Goal: Transaction & Acquisition: Purchase product/service

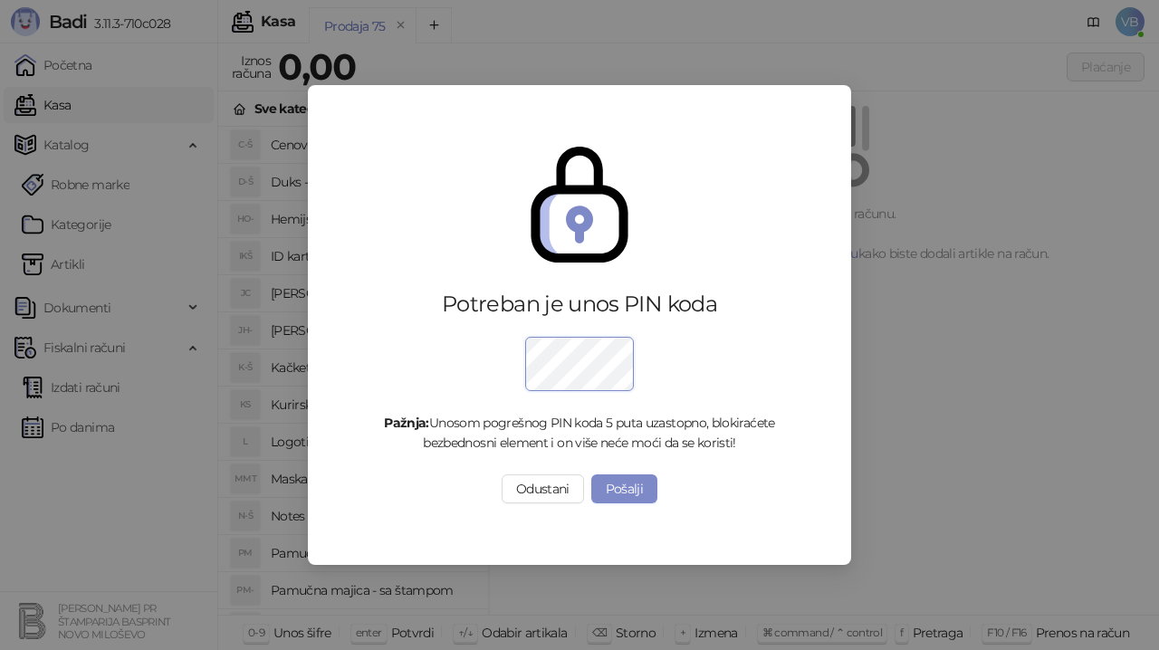
drag, startPoint x: 991, startPoint y: 514, endPoint x: 983, endPoint y: 504, distance: 12.9
click at [991, 513] on div "Potreban je unos PIN koda Pažnja: Unosom pogrešnog PIN koda 5 puta uzastopno, b…" at bounding box center [579, 325] width 1159 height 650
click at [632, 482] on button "Pošalji" at bounding box center [624, 489] width 67 height 29
click at [628, 492] on button "Pošalji" at bounding box center [624, 489] width 67 height 29
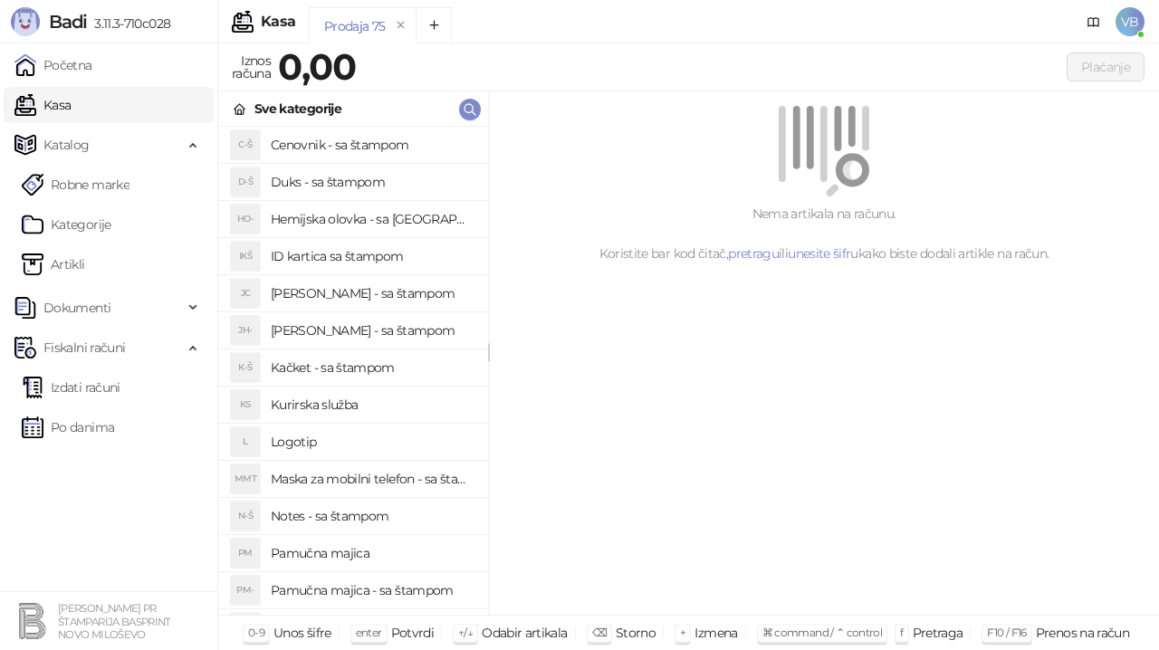
click at [71, 99] on link "Kasa" at bounding box center [42, 105] width 56 height 36
click at [379, 585] on h4 "Pamučna majica - sa štampom" at bounding box center [372, 590] width 203 height 29
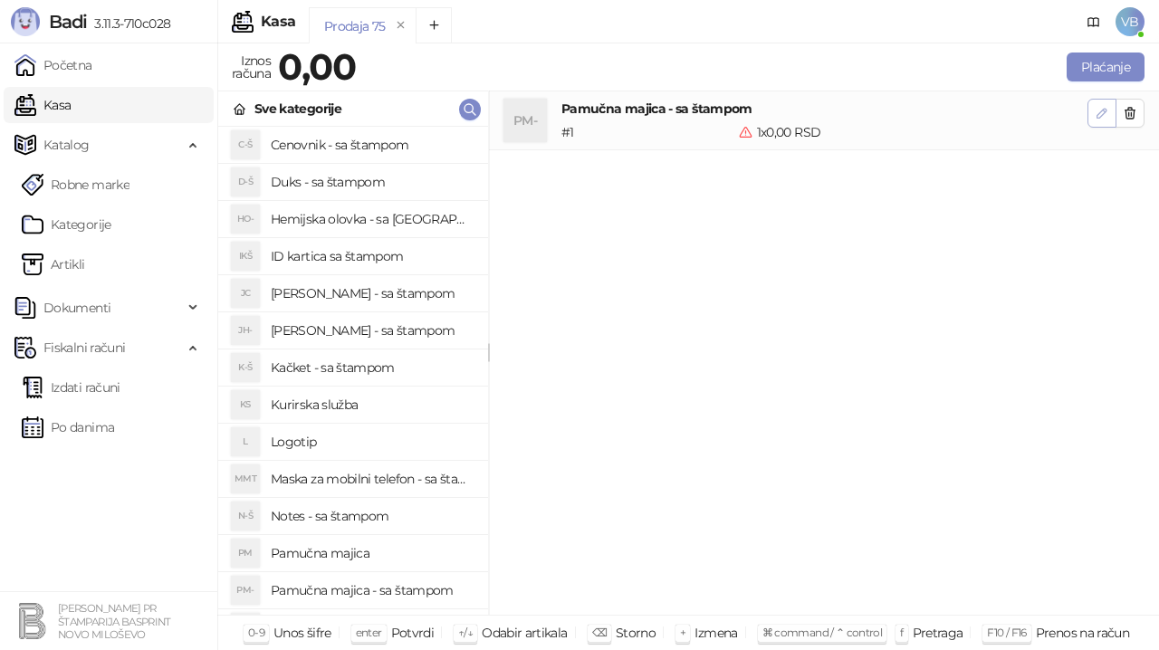
click at [1105, 108] on icon "button" at bounding box center [1102, 113] width 14 height 14
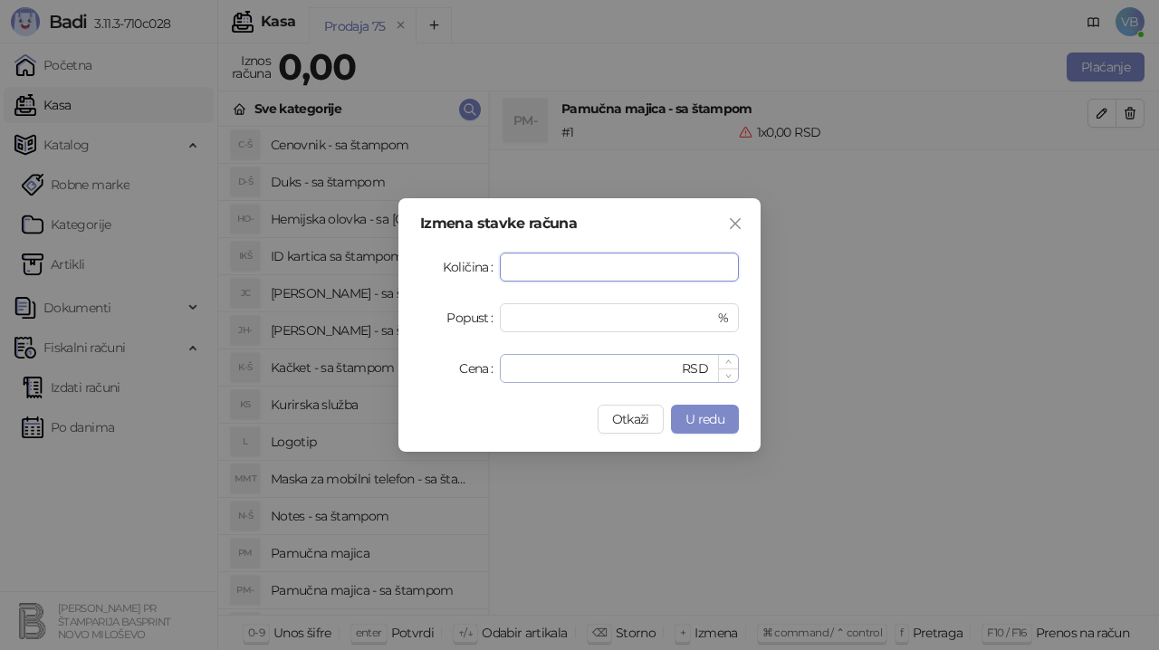
type input "**"
click at [532, 372] on input "*" at bounding box center [595, 368] width 168 height 27
type input "***"
click at [703, 420] on span "U redu" at bounding box center [705, 419] width 39 height 16
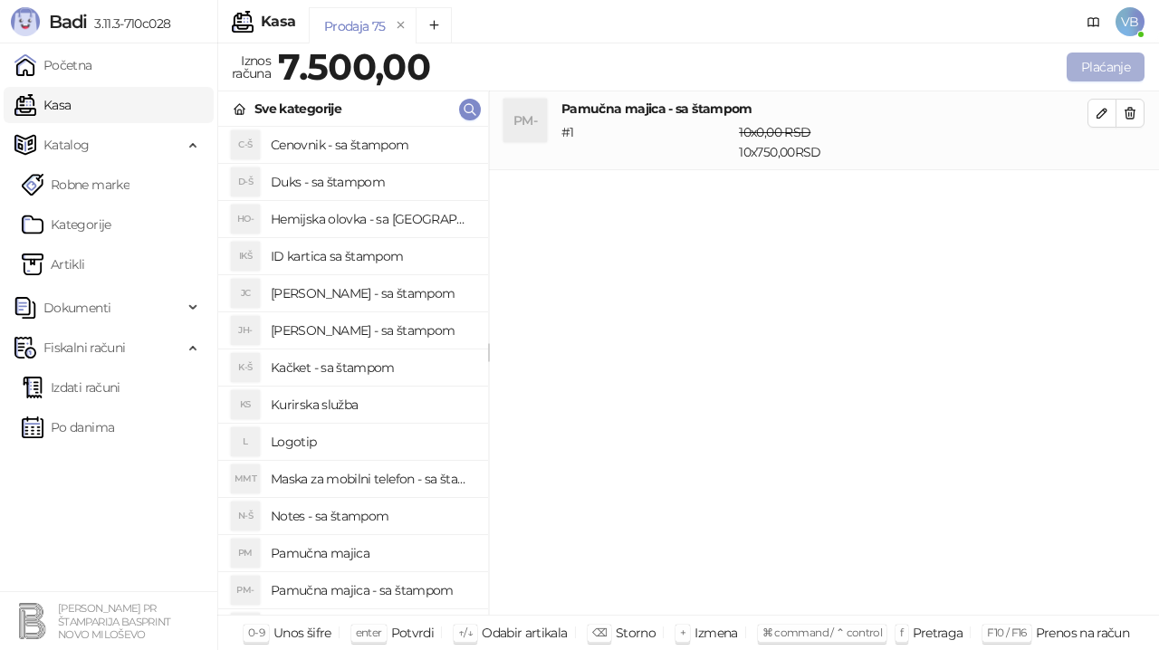
click at [1116, 71] on button "Plaćanje" at bounding box center [1106, 67] width 78 height 29
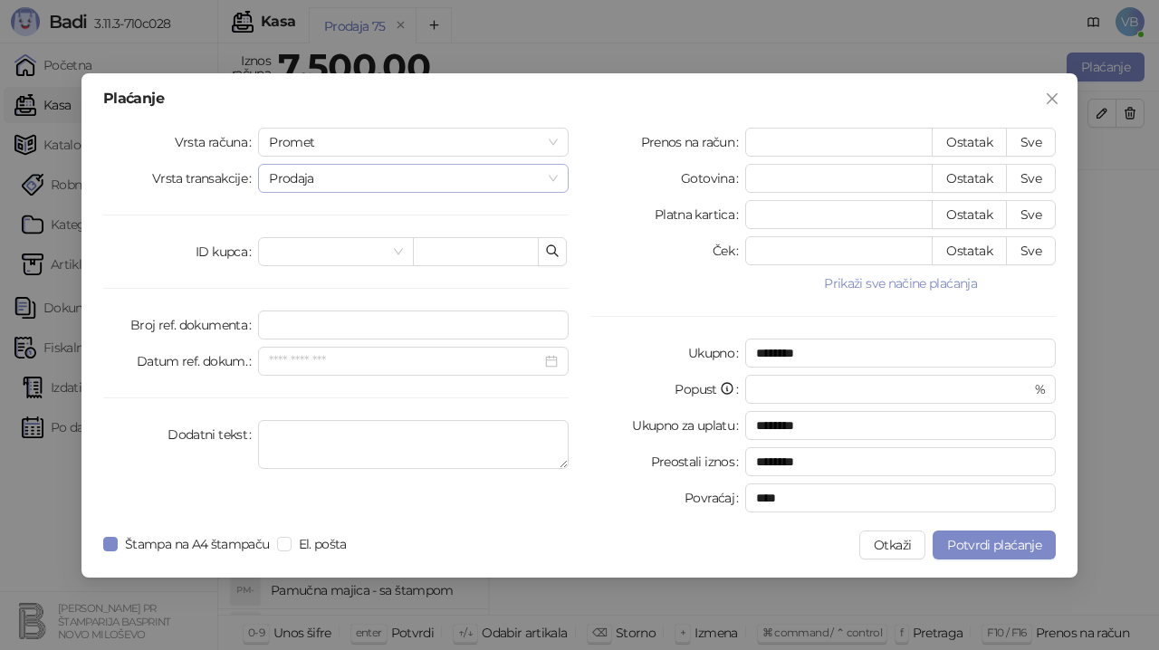
click at [551, 177] on span "Prodaja" at bounding box center [413, 178] width 289 height 27
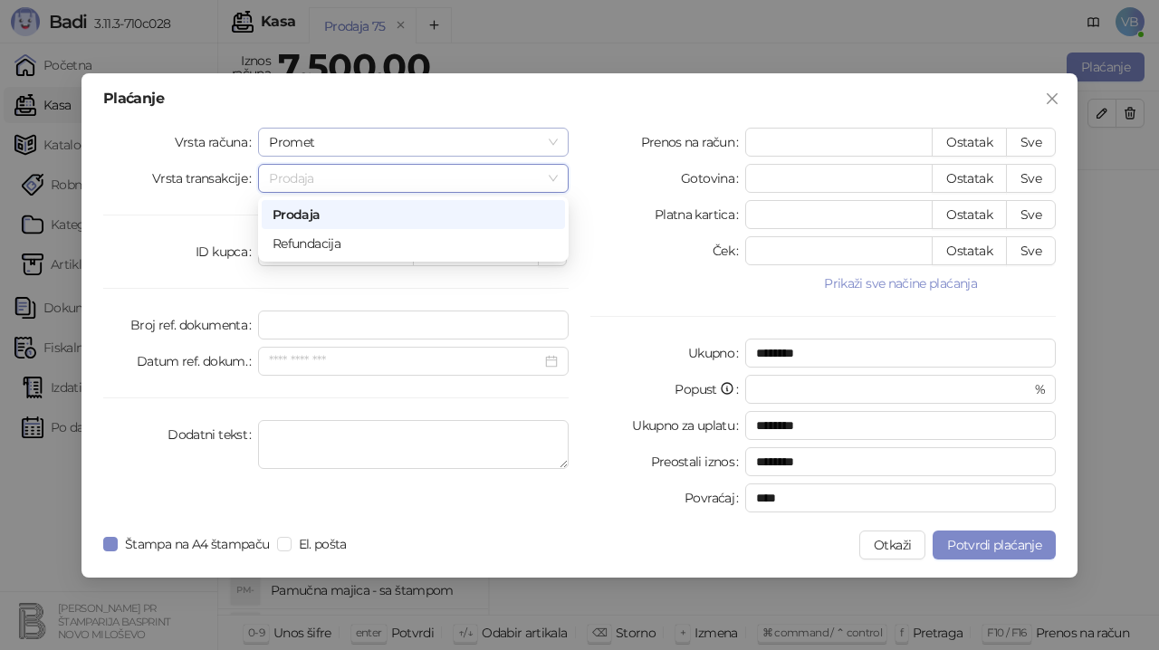
click at [553, 142] on span "Promet" at bounding box center [413, 142] width 289 height 27
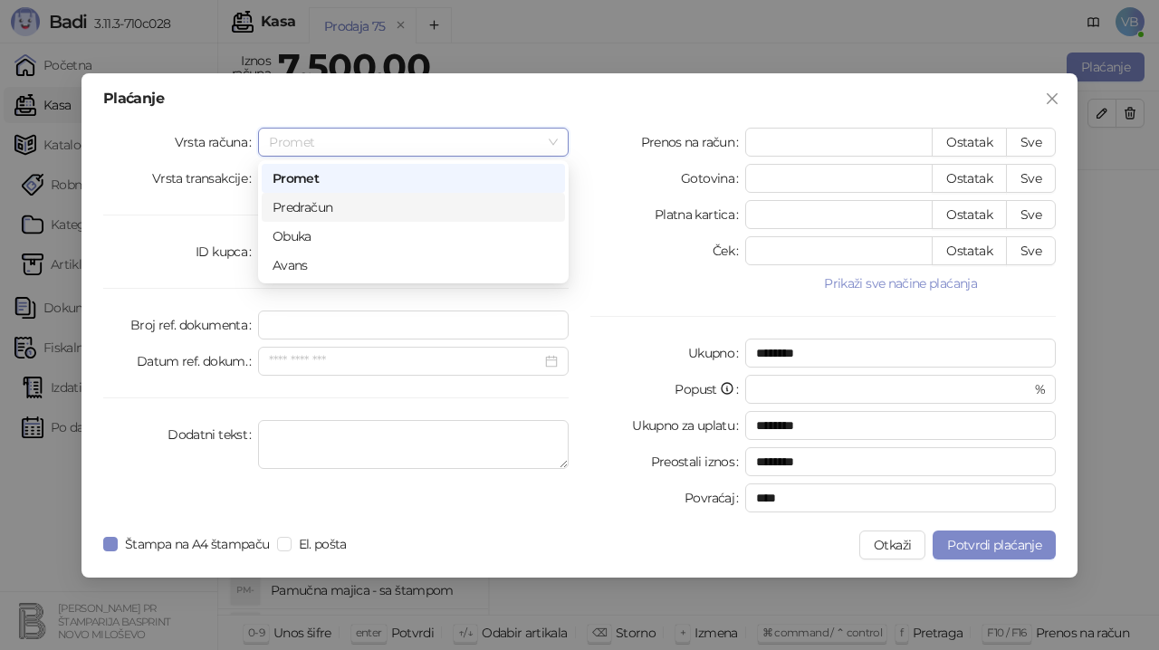
click at [328, 206] on div "Predračun" at bounding box center [414, 207] width 282 height 20
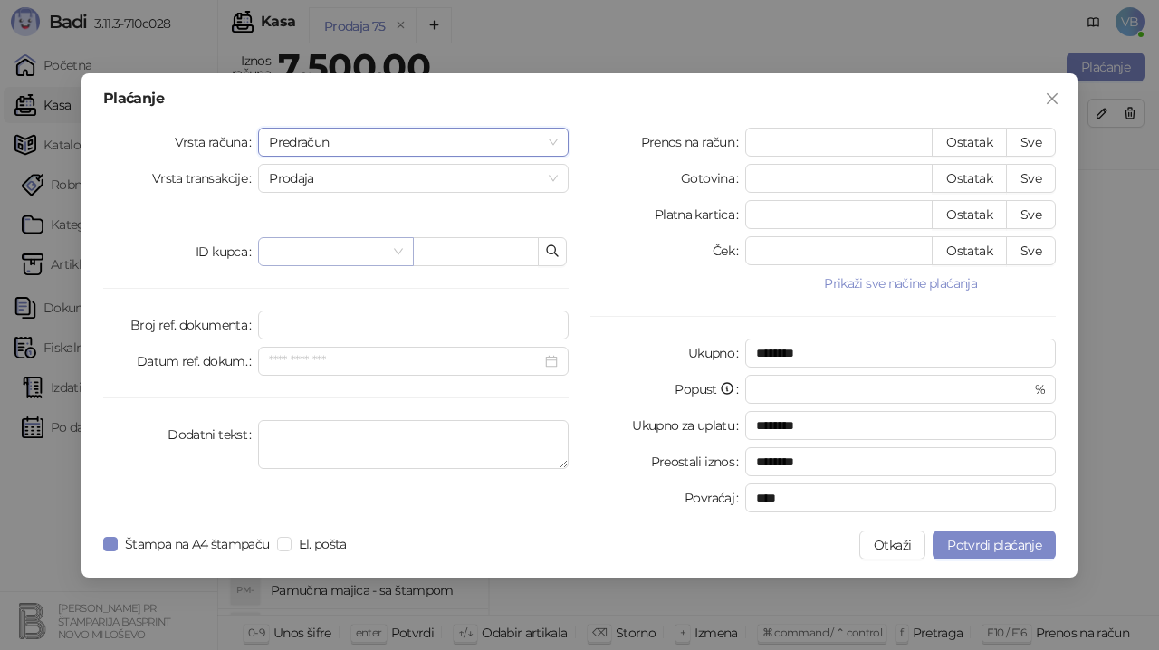
click at [366, 254] on input "search" at bounding box center [327, 251] width 117 height 27
click at [401, 251] on span at bounding box center [335, 251] width 133 height 27
click at [394, 251] on span at bounding box center [335, 251] width 133 height 27
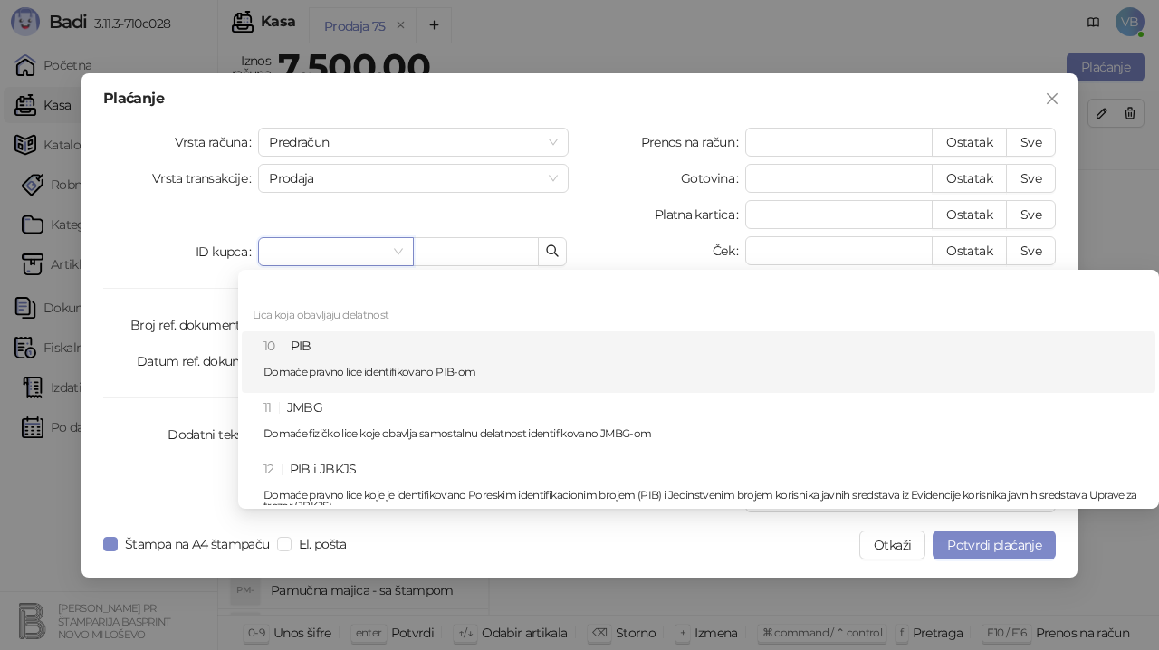
click at [356, 359] on div "10 PIB Domaće pravno lice identifikovano PIB-om" at bounding box center [704, 362] width 881 height 53
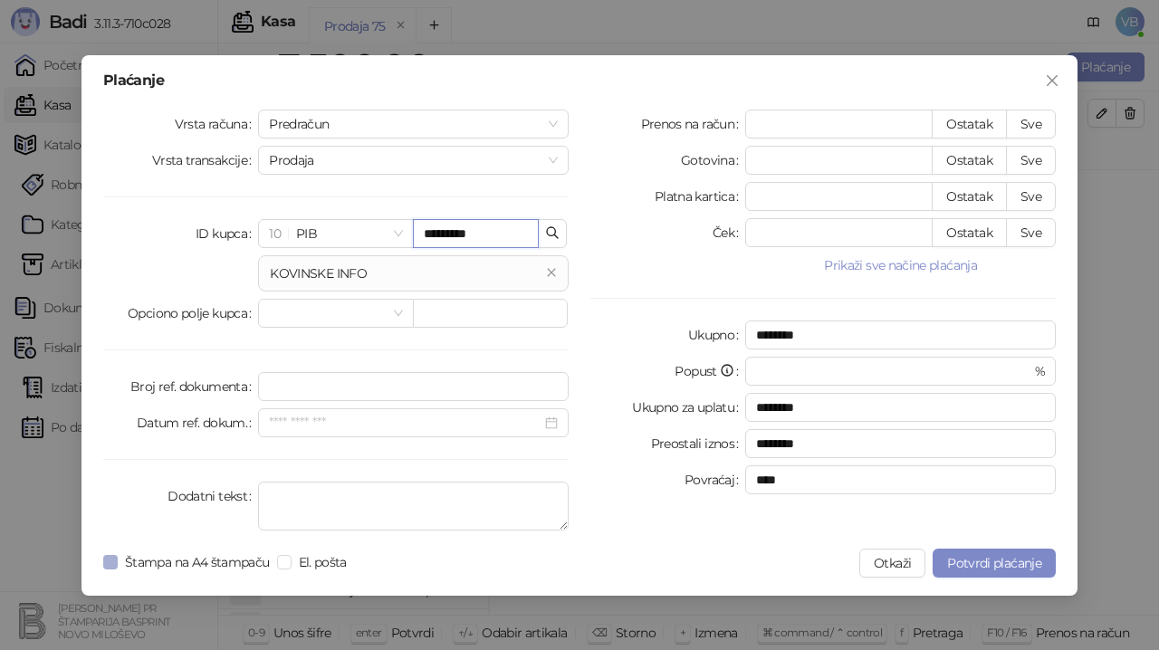
type input "*********"
click at [1026, 124] on button "Sve" at bounding box center [1031, 124] width 50 height 29
type input "****"
click at [1026, 124] on button "Sve" at bounding box center [1031, 124] width 50 height 29
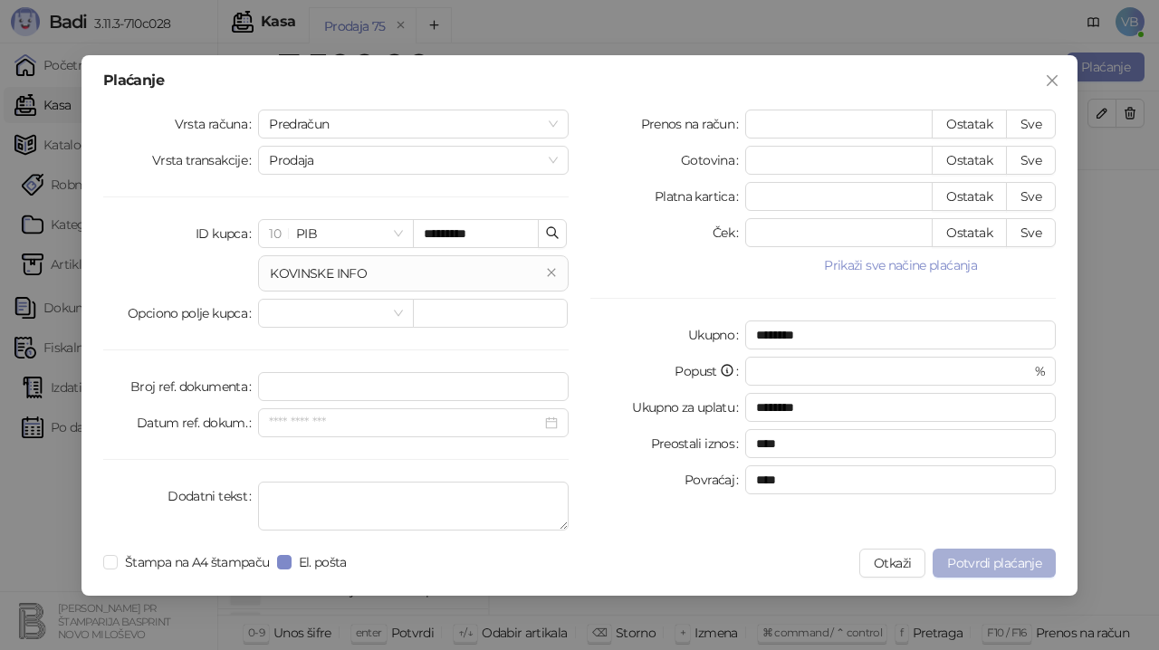
click at [970, 564] on span "Potvrdi plaćanje" at bounding box center [994, 563] width 94 height 16
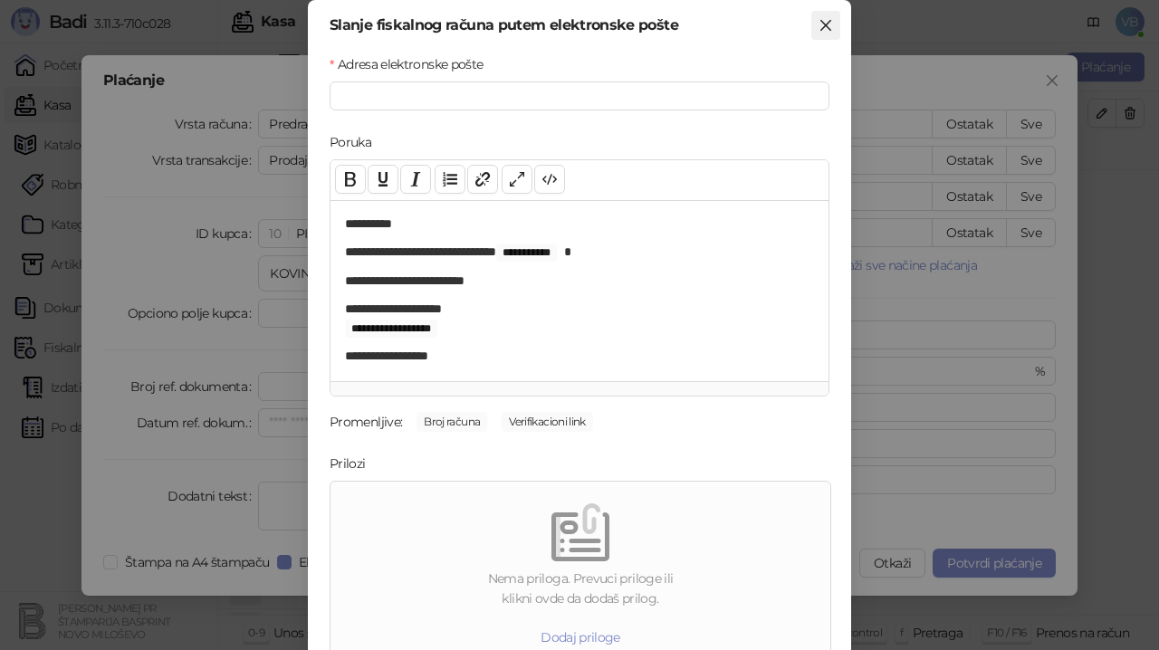
click at [820, 23] on icon "close" at bounding box center [825, 25] width 11 height 11
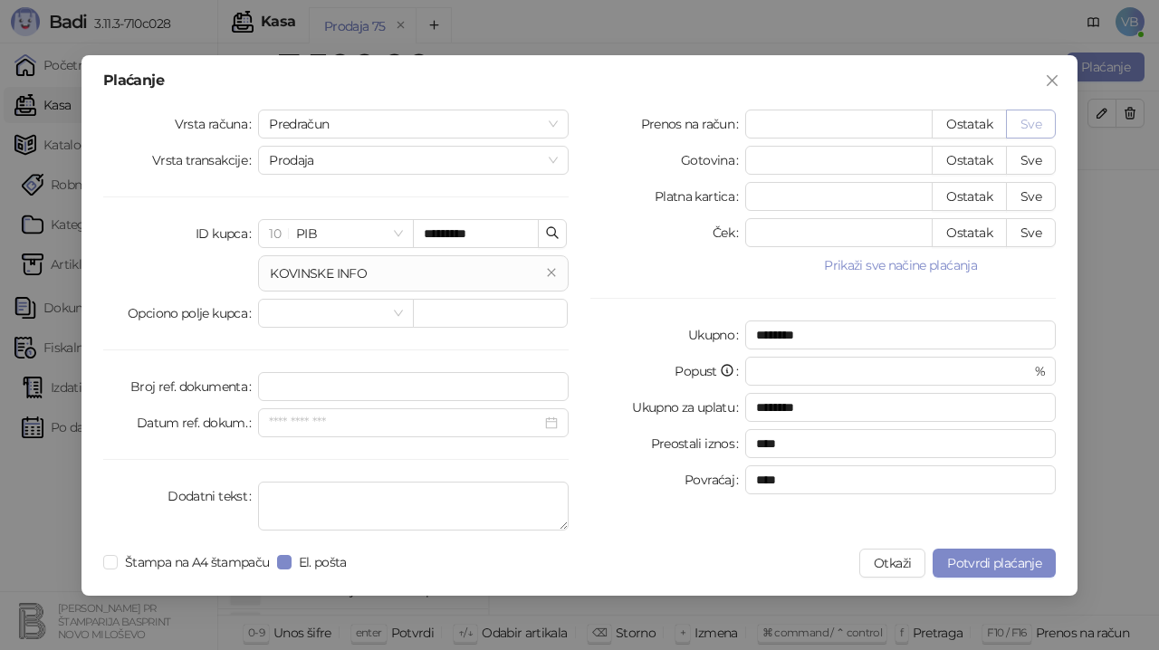
click at [1034, 128] on button "Sve" at bounding box center [1031, 124] width 50 height 29
click at [981, 560] on span "Potvrdi plaćanje" at bounding box center [994, 563] width 94 height 16
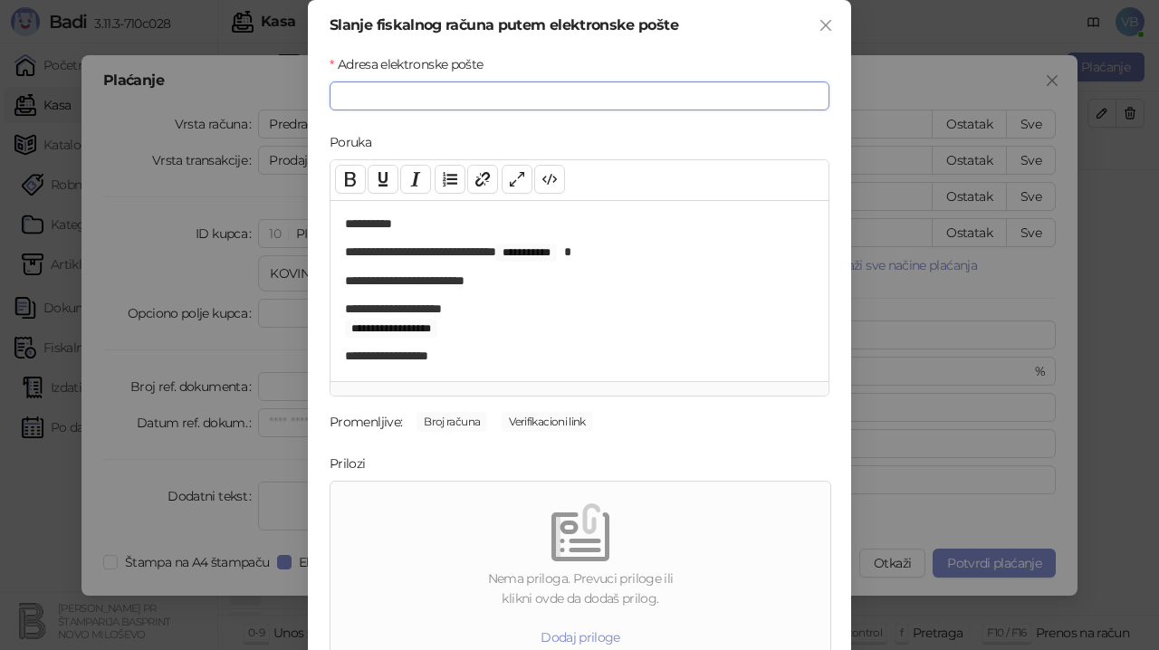
click at [348, 99] on input "Adresa elektronske pošte" at bounding box center [580, 96] width 500 height 29
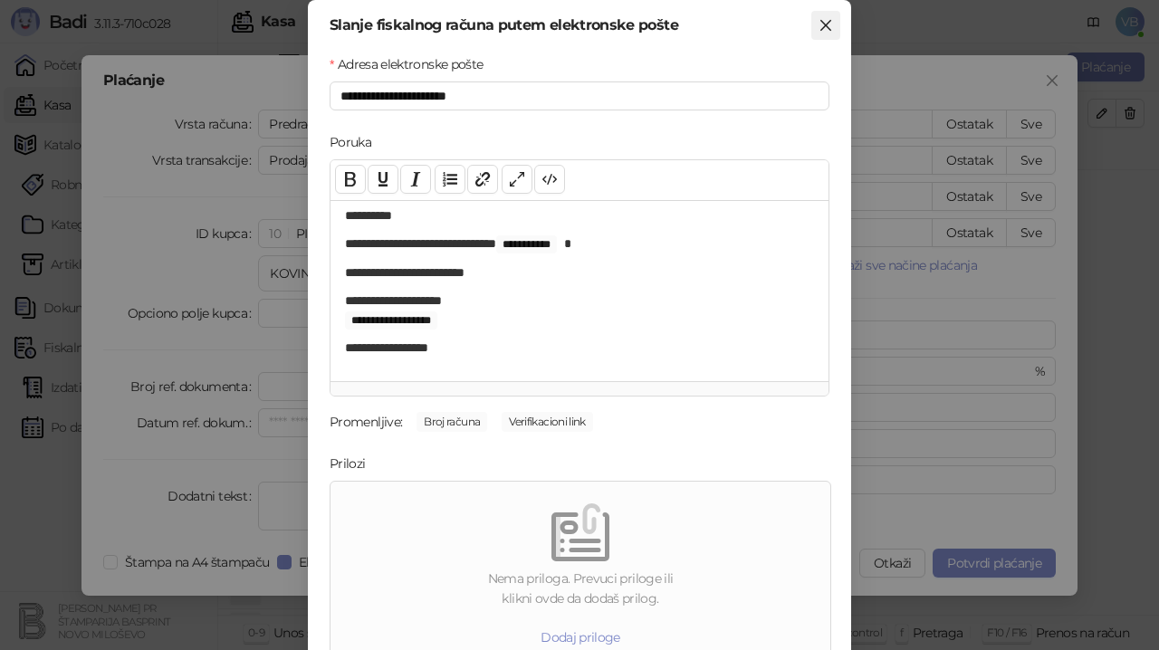
click at [820, 24] on icon "close" at bounding box center [825, 25] width 11 height 11
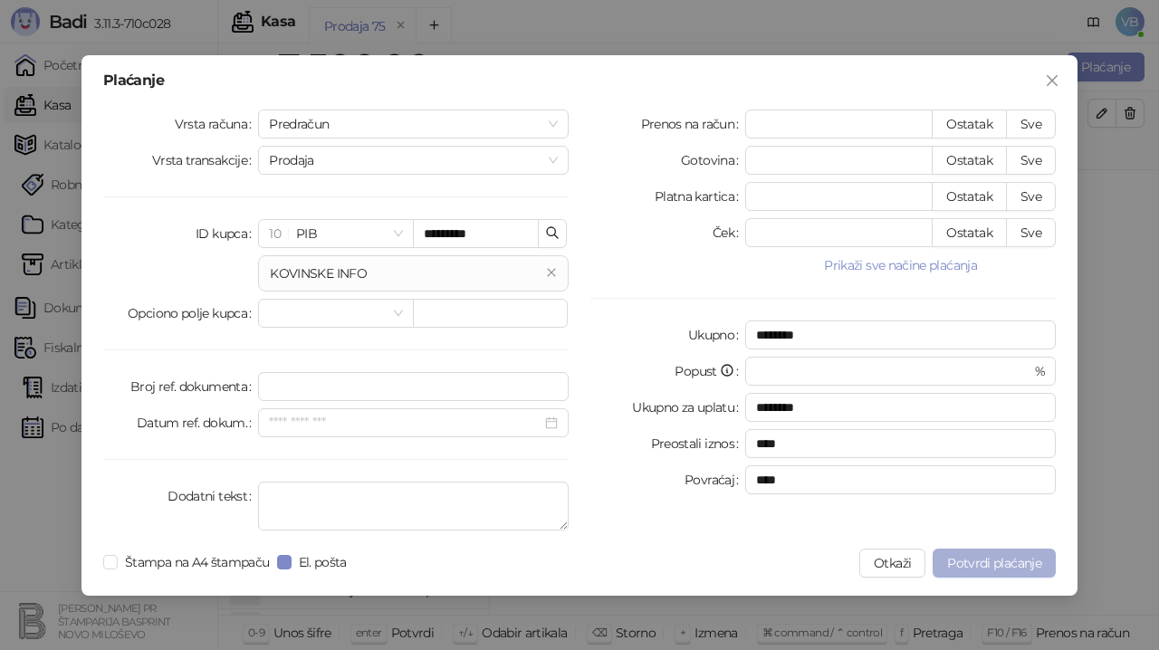
click at [1022, 565] on span "Potvrdi plaćanje" at bounding box center [994, 563] width 94 height 16
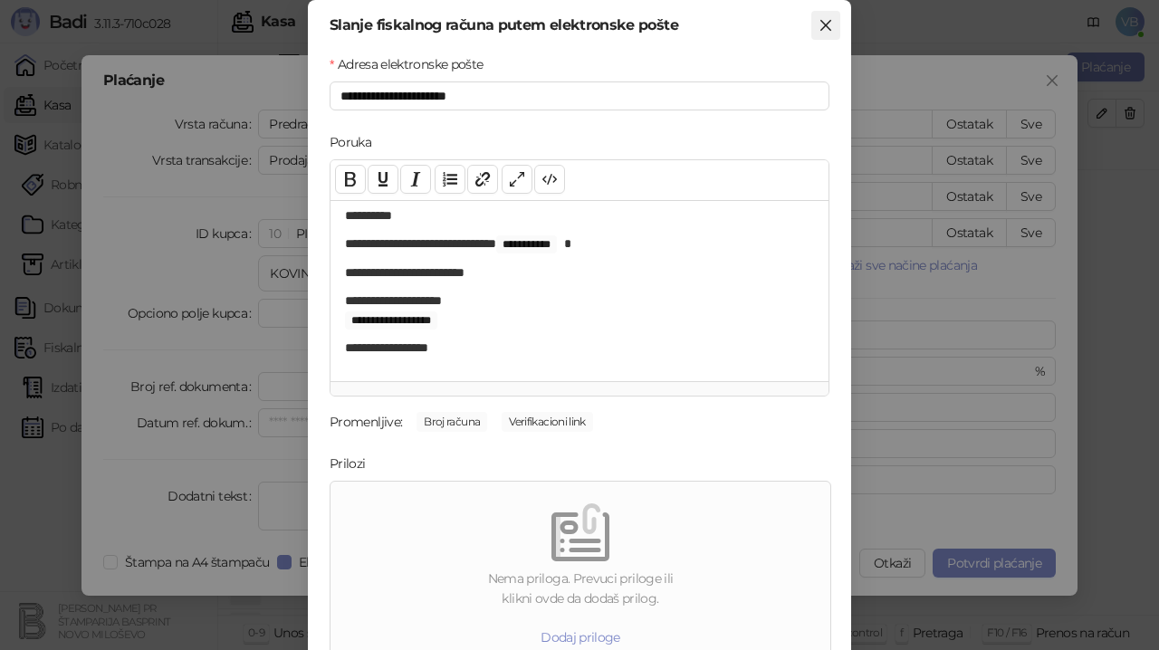
click at [820, 26] on icon "close" at bounding box center [826, 25] width 14 height 14
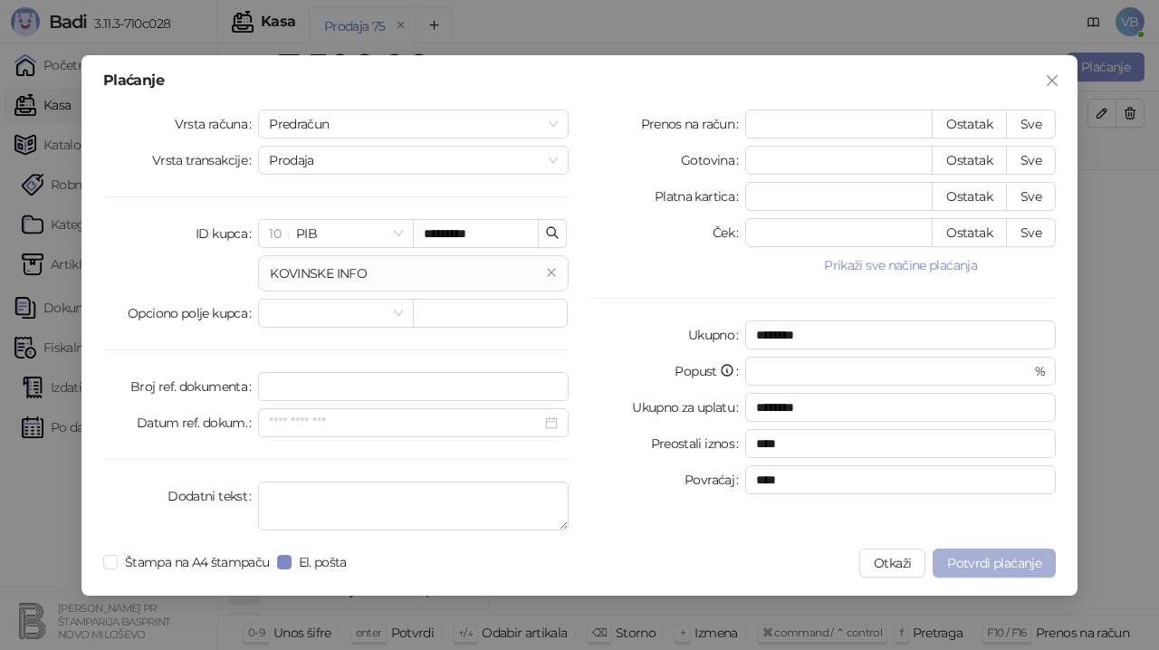
click at [983, 565] on span "Potvrdi plaćanje" at bounding box center [994, 563] width 94 height 16
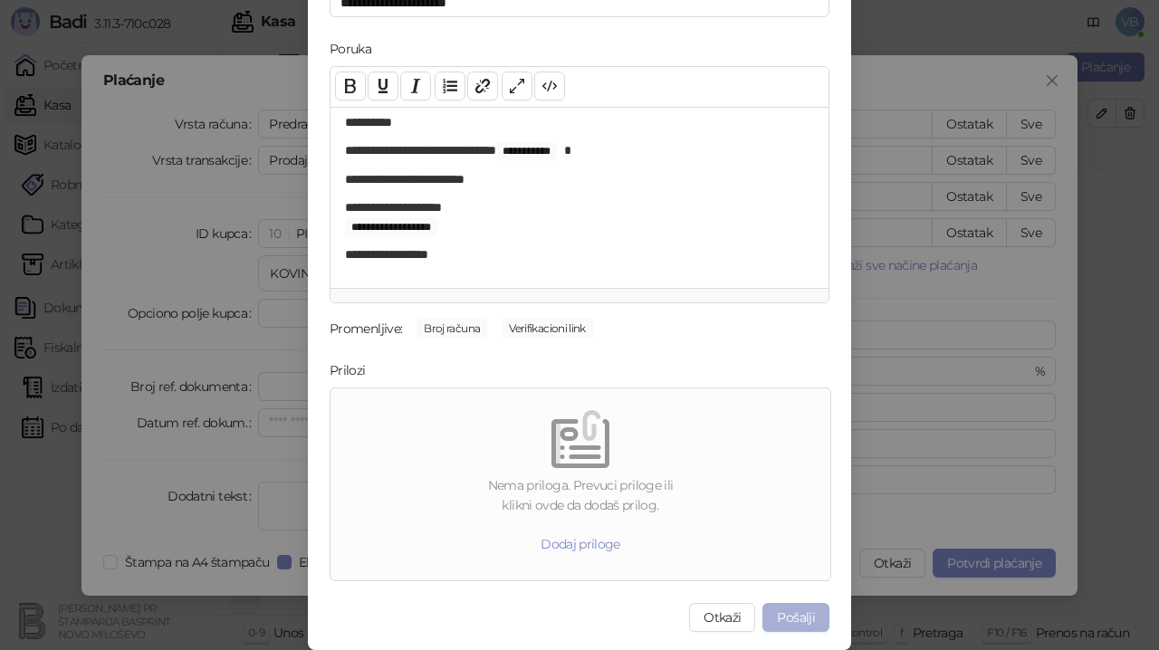
scroll to position [3, 0]
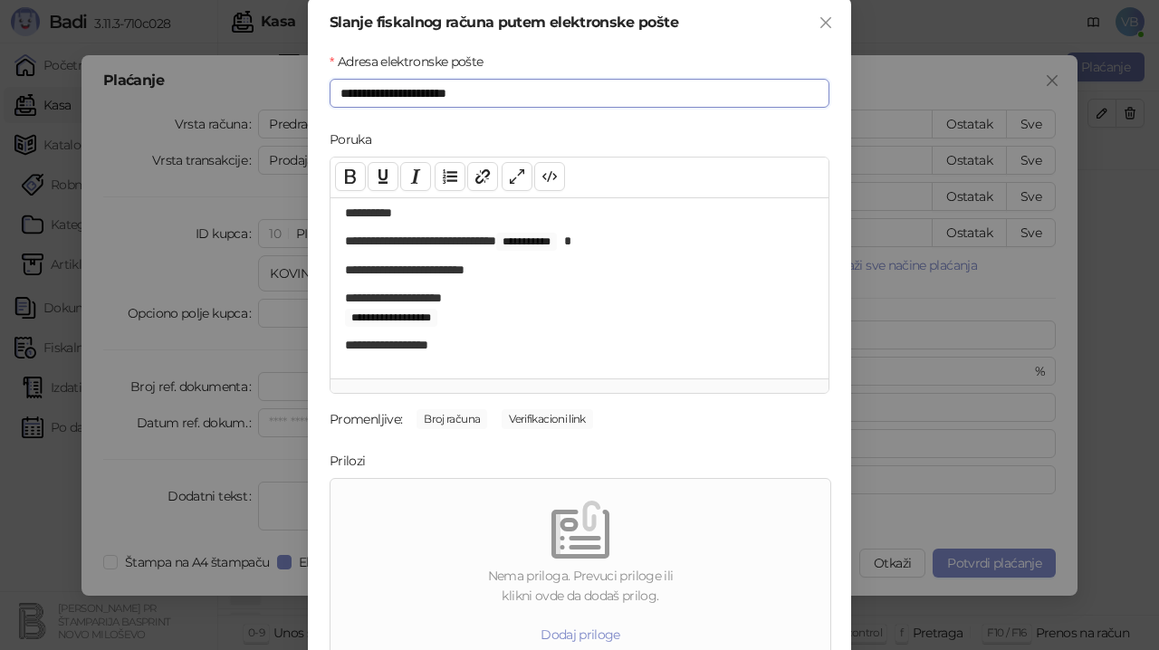
click at [449, 93] on input "**********" at bounding box center [580, 93] width 500 height 29
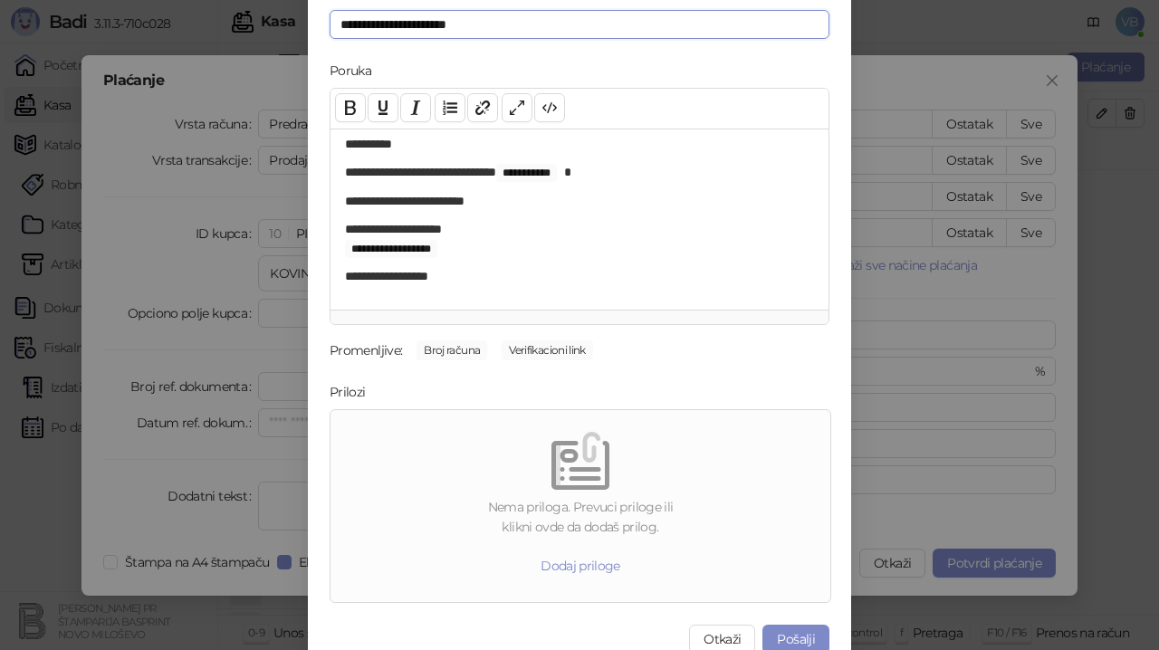
scroll to position [93, 0]
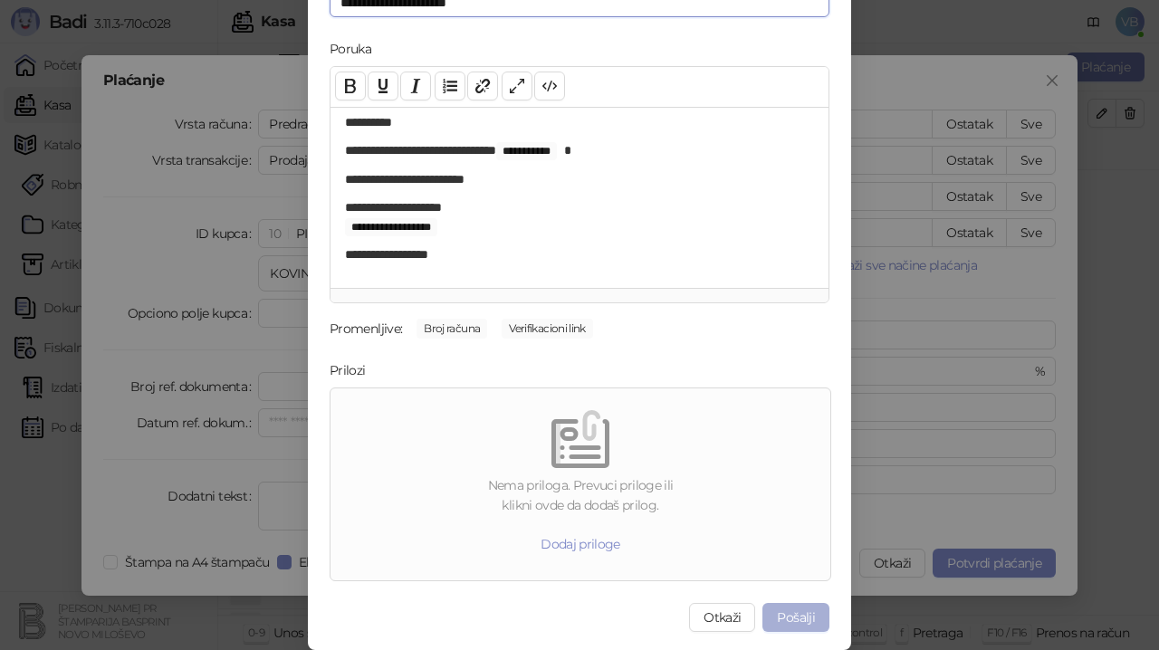
type input "**********"
click at [797, 615] on button "Pošalji" at bounding box center [795, 617] width 67 height 29
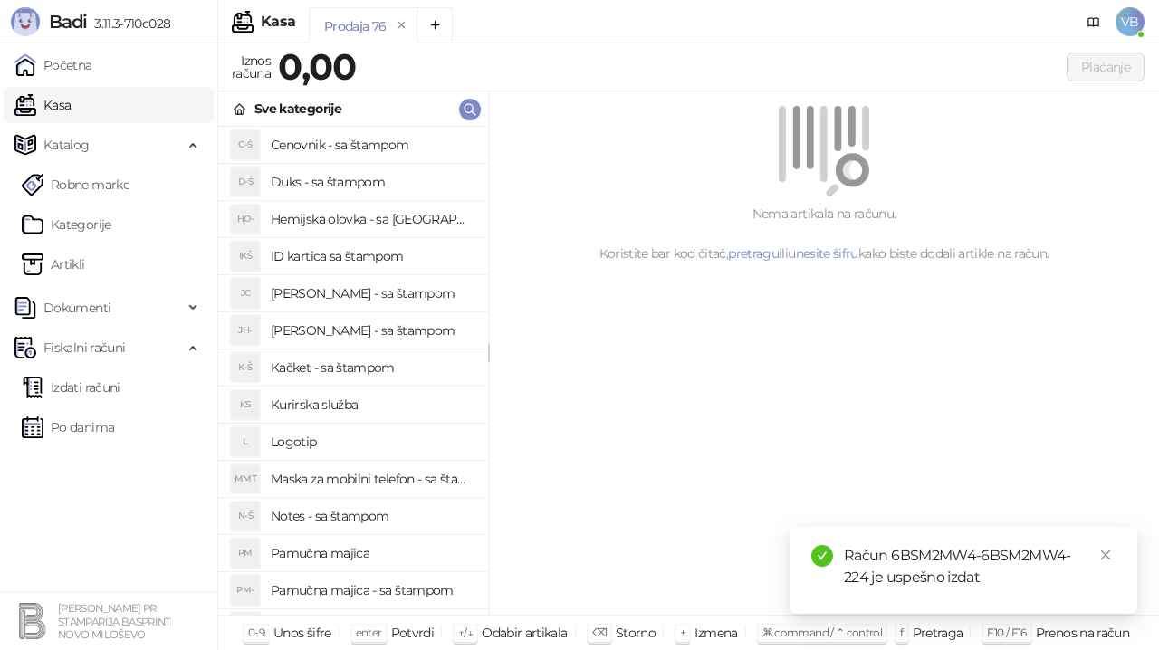
click at [873, 548] on div "Račun 6BSM2MW4-6BSM2MW4-224 je uspešno izdat" at bounding box center [980, 566] width 272 height 43
click at [84, 383] on link "Izdati računi" at bounding box center [71, 387] width 99 height 36
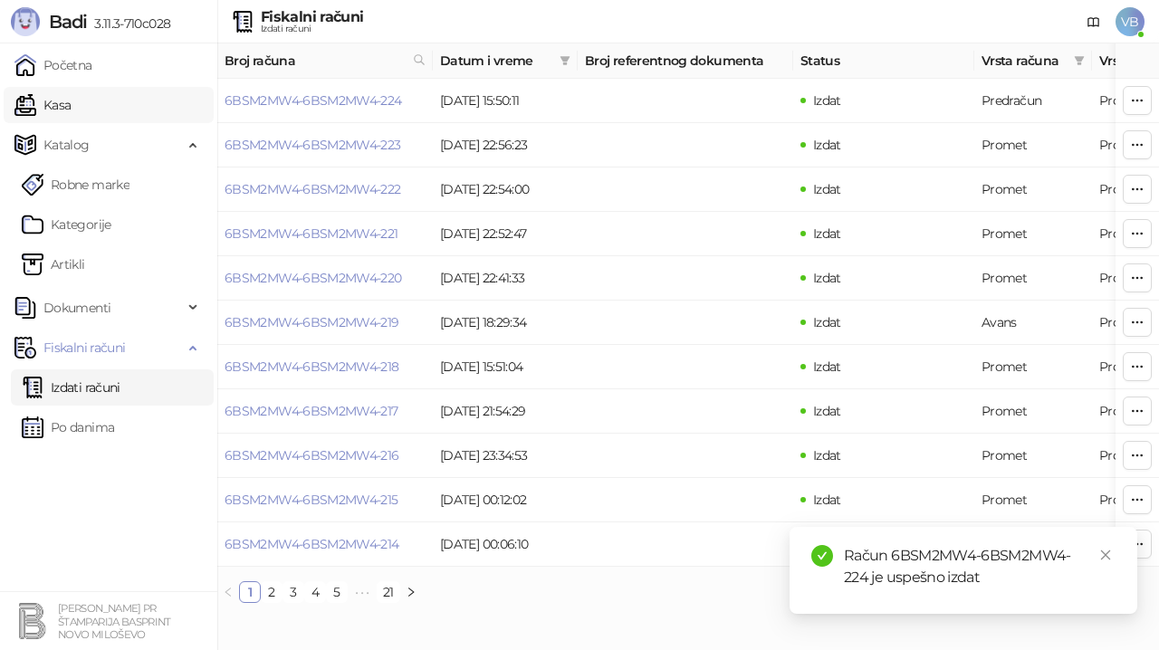
click at [62, 103] on link "Kasa" at bounding box center [42, 105] width 56 height 36
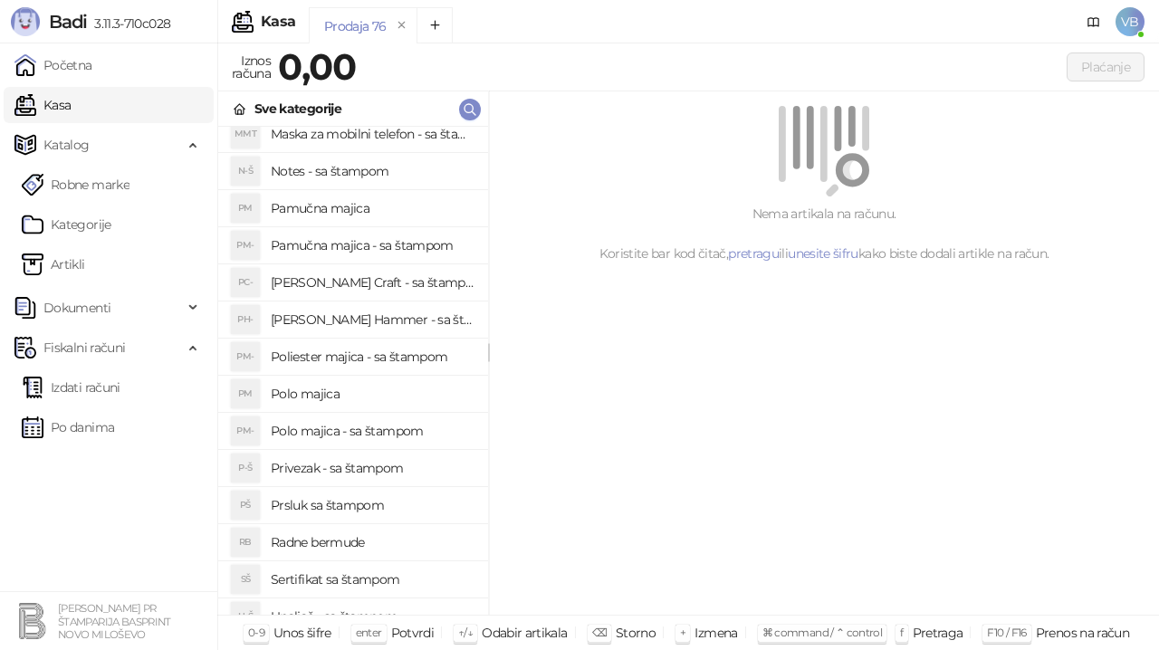
scroll to position [403, 0]
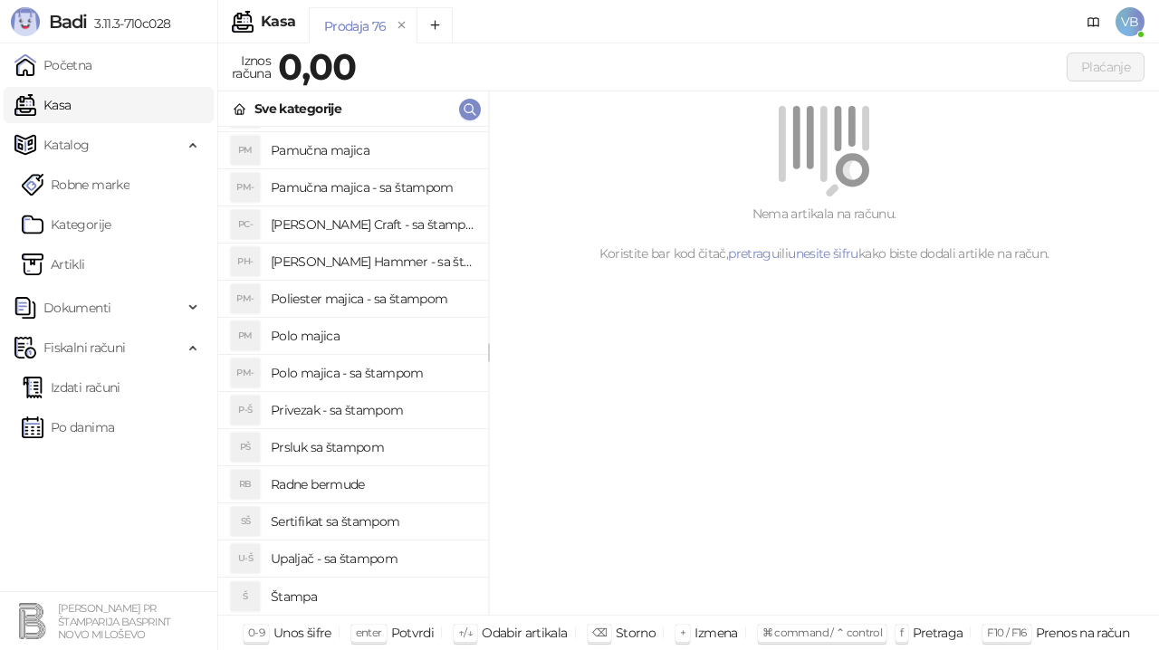
click at [375, 374] on h4 "Polo majica - sa štampom" at bounding box center [372, 373] width 203 height 29
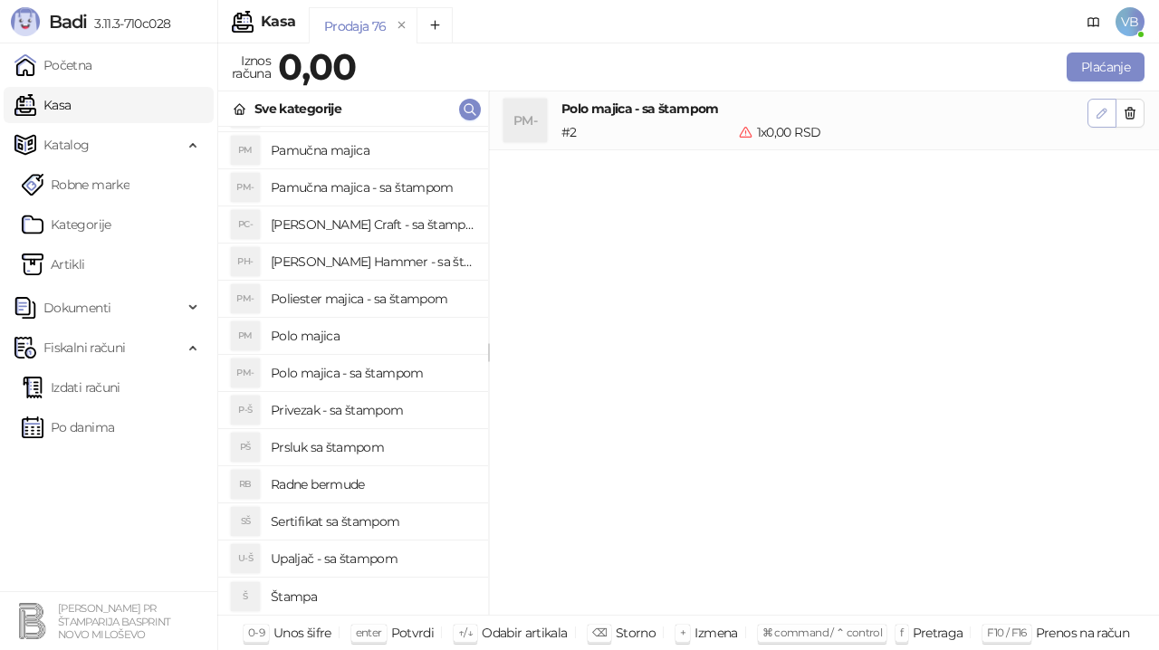
click at [1105, 103] on button "button" at bounding box center [1102, 113] width 29 height 29
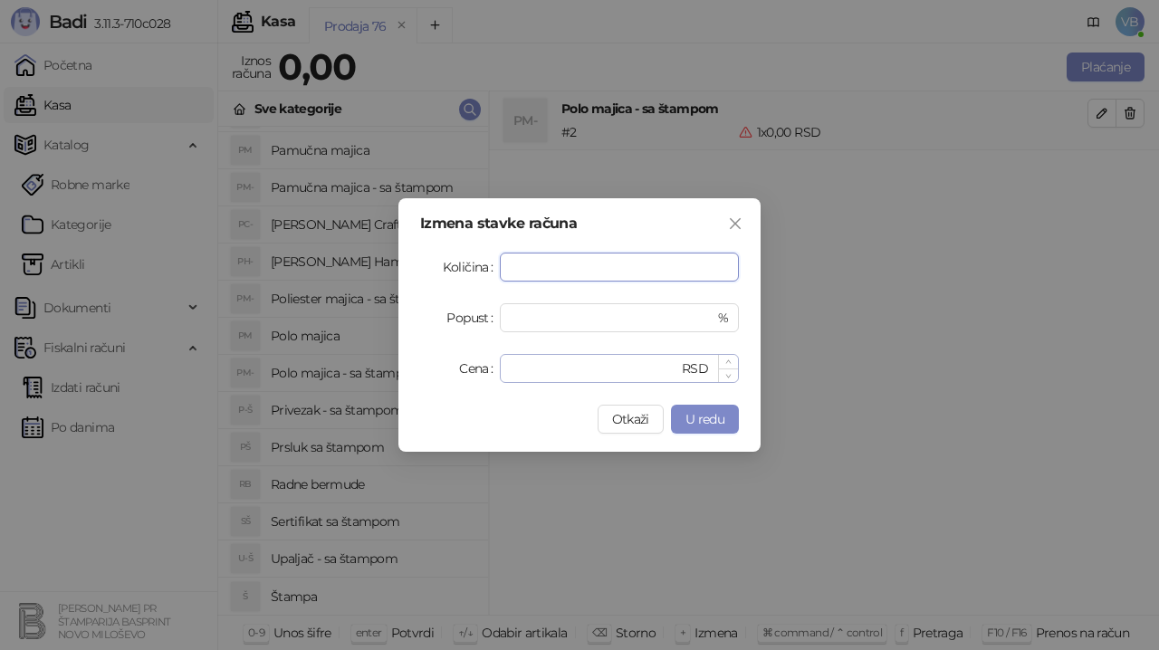
type input "**"
click at [543, 368] on input "*" at bounding box center [595, 368] width 168 height 27
type input "****"
click at [695, 413] on span "U redu" at bounding box center [705, 419] width 39 height 16
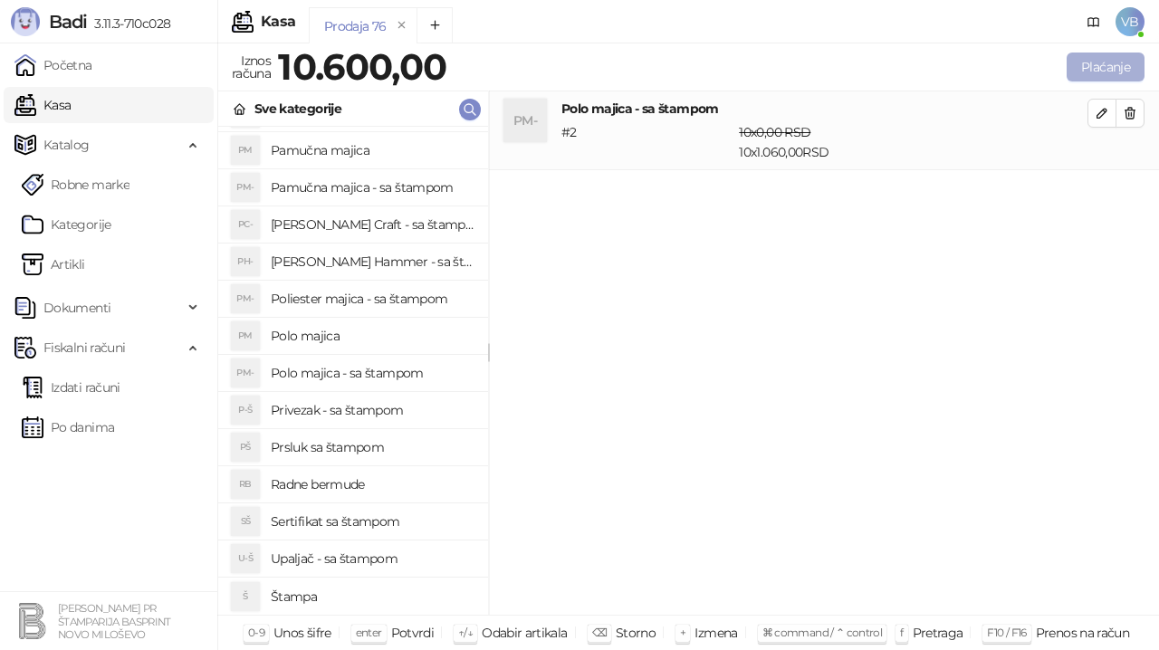
click at [1098, 67] on button "Plaćanje" at bounding box center [1106, 67] width 78 height 29
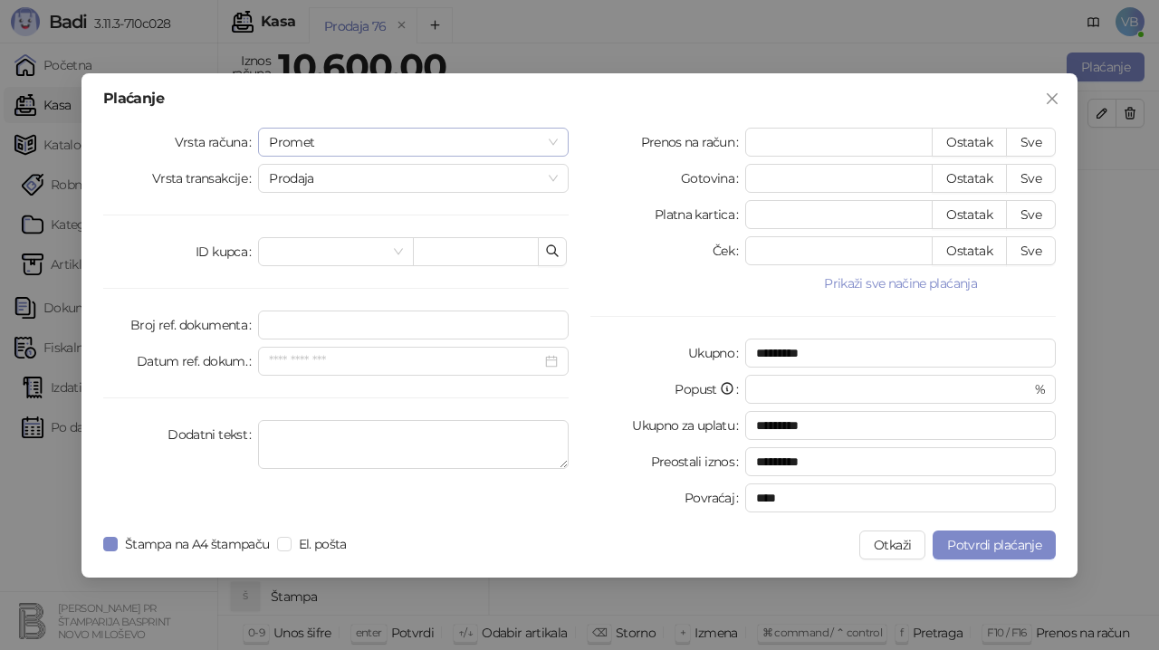
click at [473, 135] on span "Promet" at bounding box center [413, 142] width 289 height 27
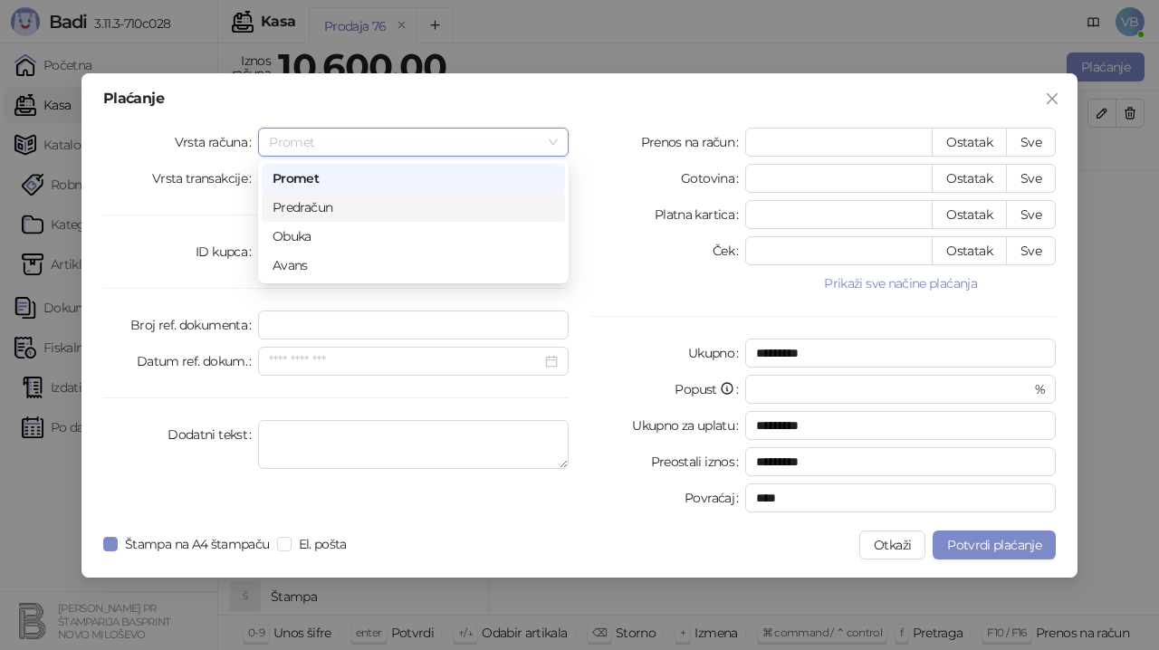
click at [351, 206] on div "Predračun" at bounding box center [414, 207] width 282 height 20
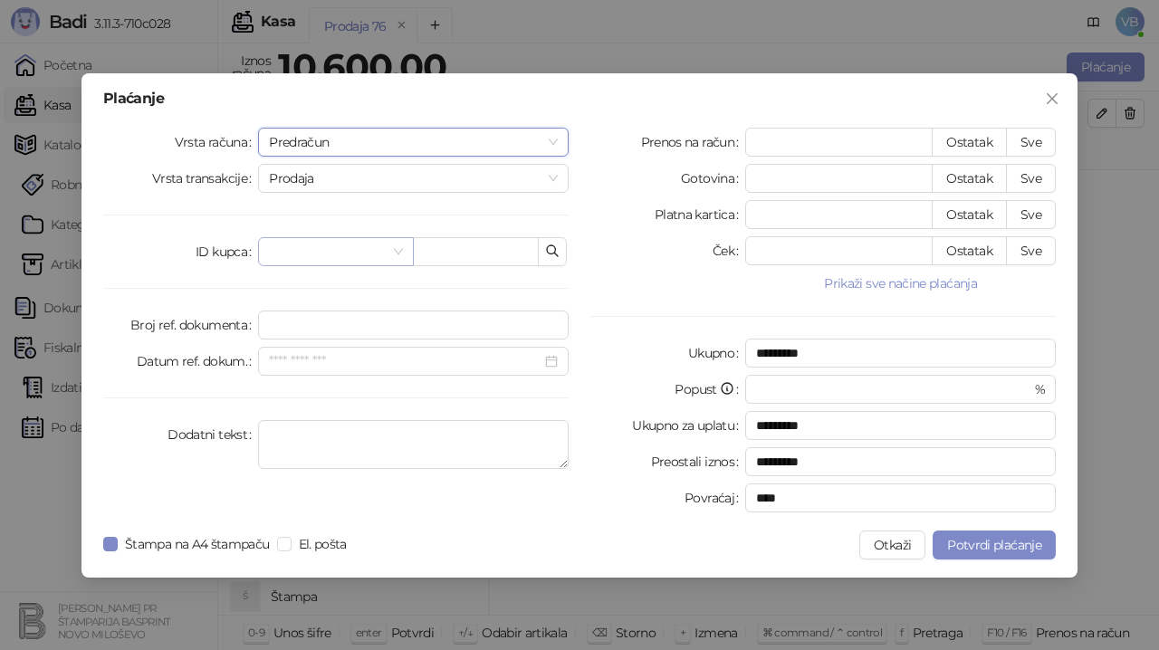
click at [341, 251] on input "search" at bounding box center [327, 251] width 117 height 27
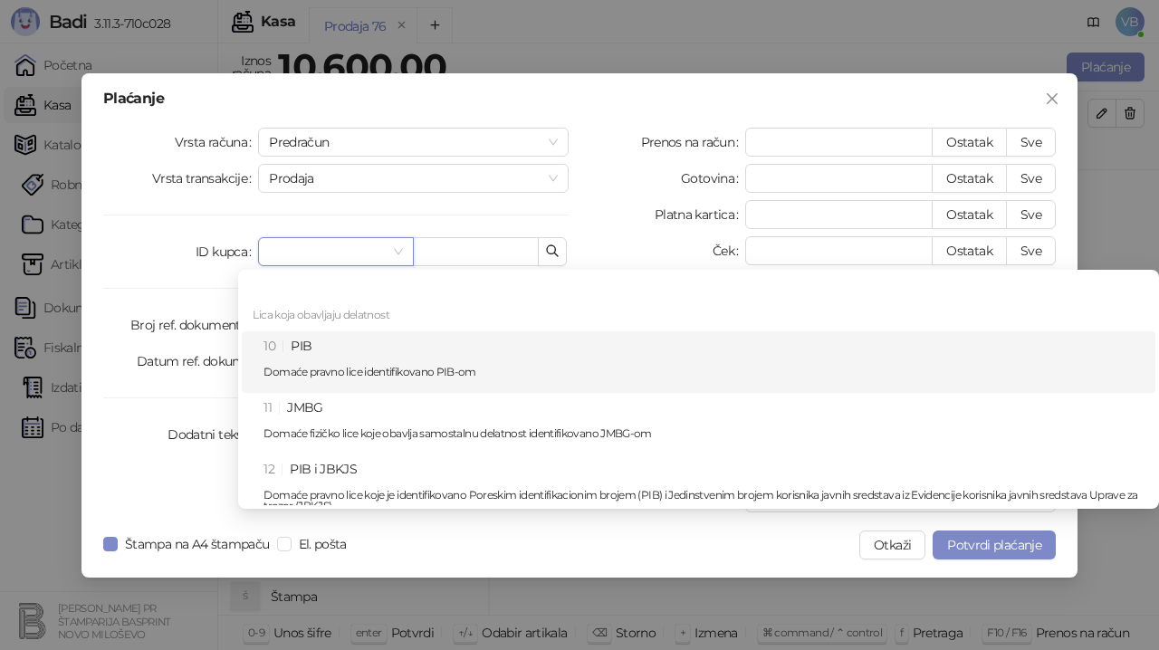
click at [319, 357] on div "10 PIB Domaće pravno lice identifikovano PIB-om" at bounding box center [704, 362] width 881 height 53
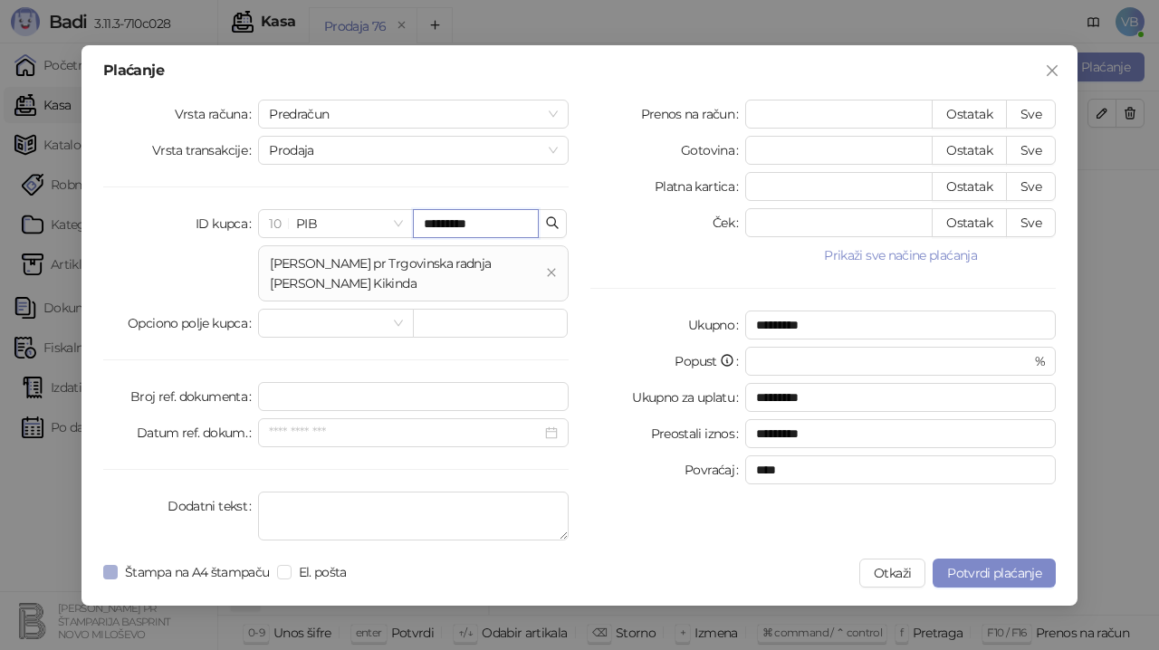
type input "*********"
click at [1035, 109] on button "Sve" at bounding box center [1031, 114] width 50 height 29
type input "*****"
type input "****"
click at [980, 574] on span "Potvrdi plaćanje" at bounding box center [994, 573] width 94 height 16
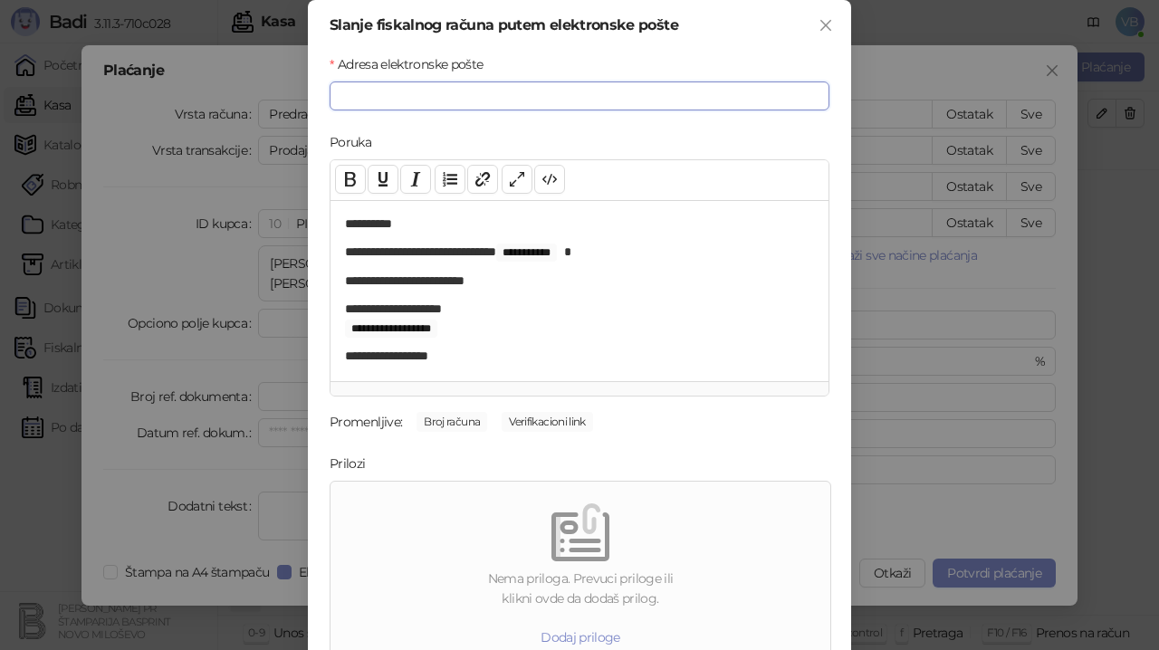
click at [347, 95] on input "Adresa elektronske pošte" at bounding box center [580, 96] width 500 height 29
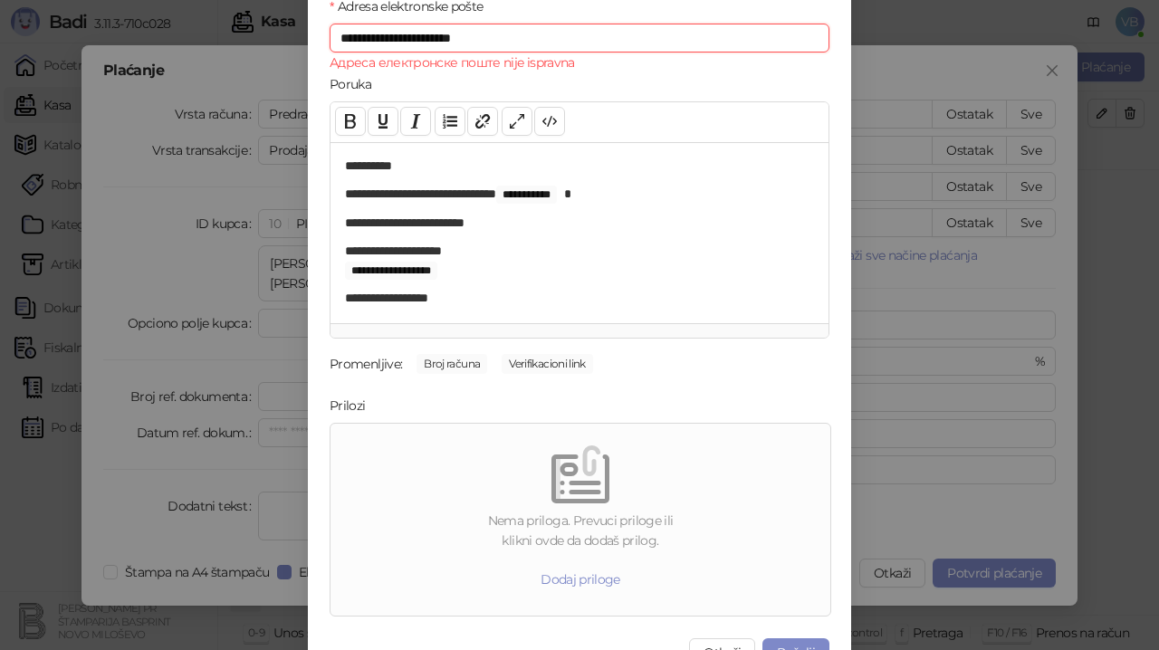
scroll to position [93, 0]
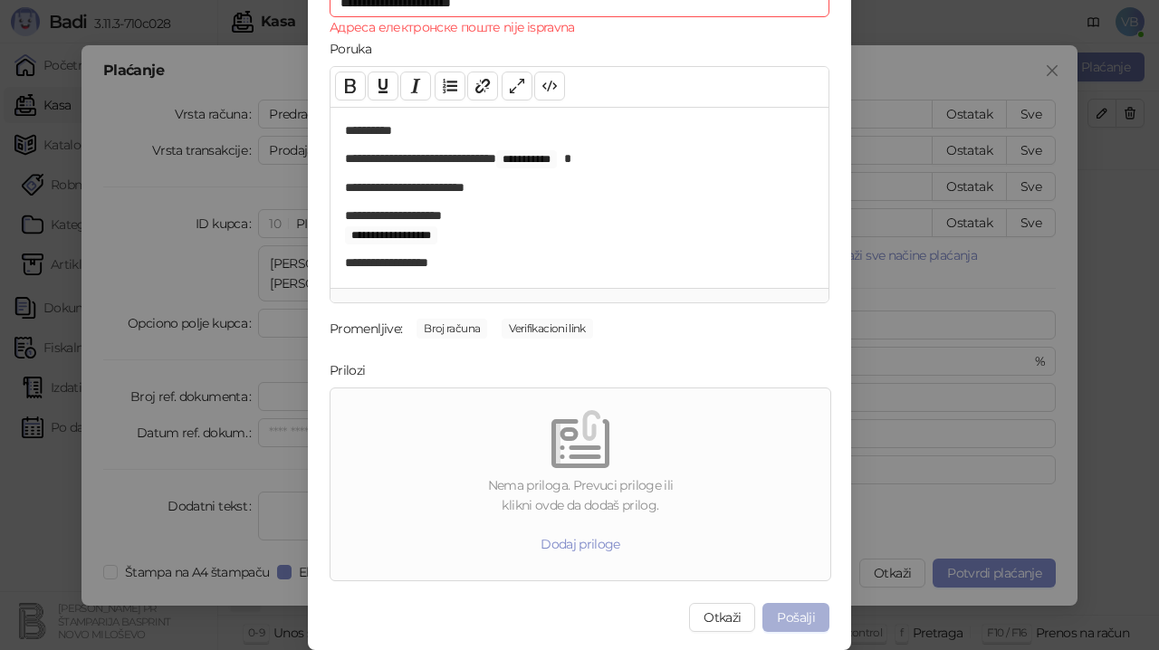
click at [787, 615] on button "Pošalji" at bounding box center [795, 617] width 67 height 29
click at [789, 613] on button "Pošalji" at bounding box center [795, 617] width 67 height 29
click at [790, 611] on button "Pošalji" at bounding box center [795, 617] width 67 height 29
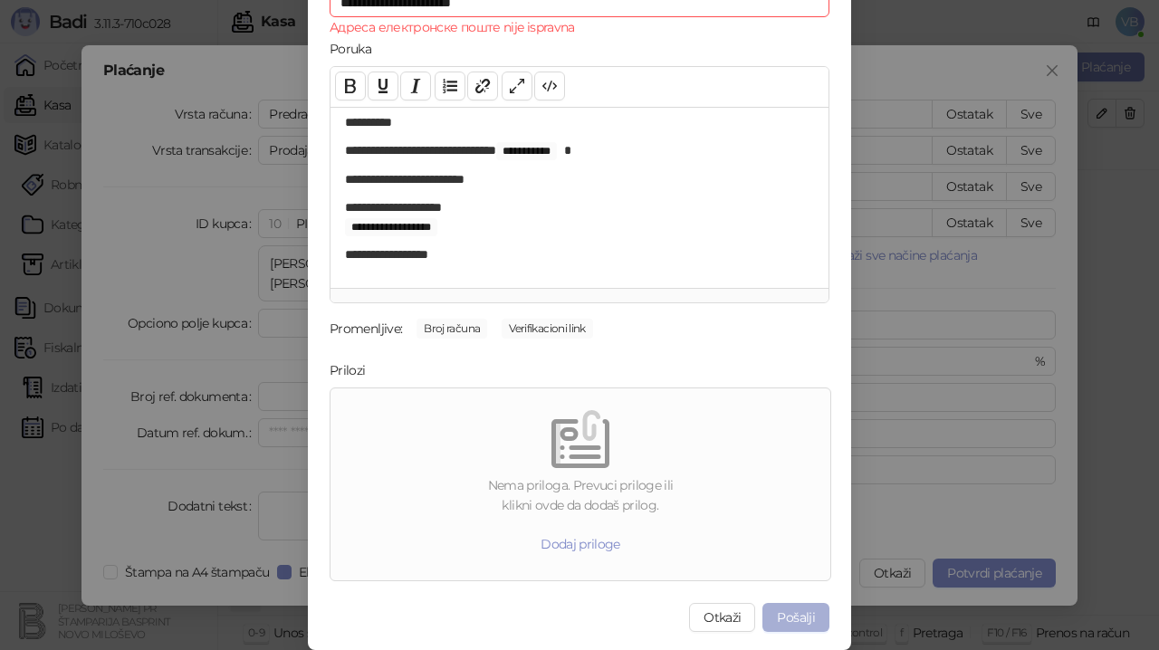
click at [795, 619] on button "Pošalji" at bounding box center [795, 617] width 67 height 29
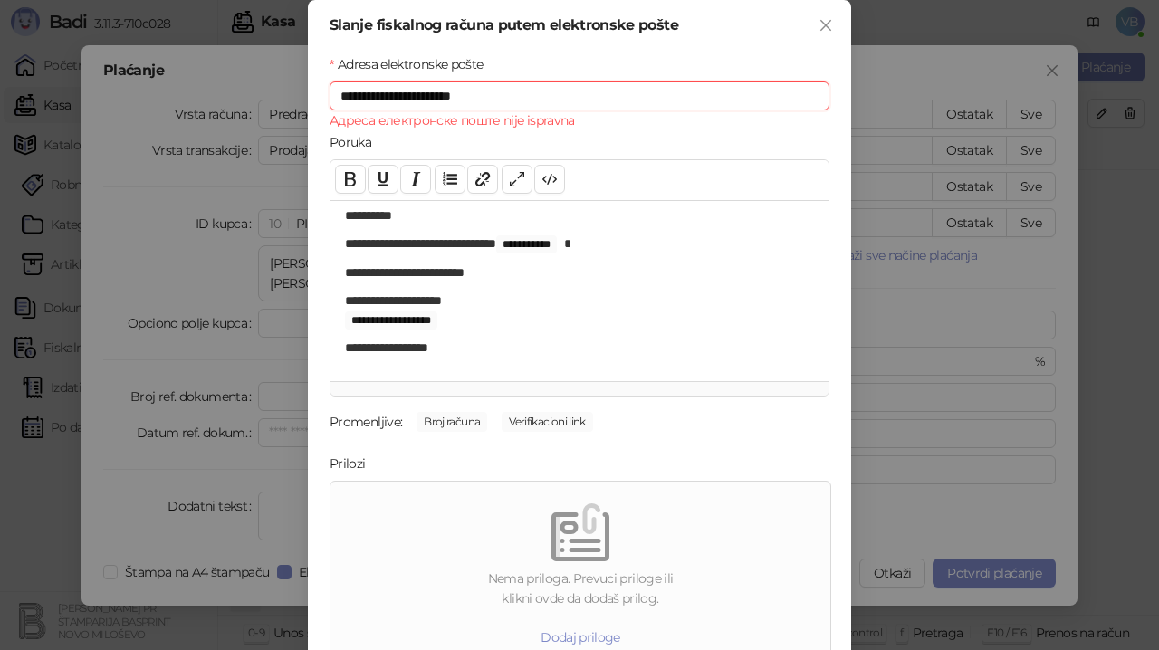
click at [357, 93] on input "**********" at bounding box center [580, 96] width 500 height 29
click at [484, 98] on input "**********" at bounding box center [580, 96] width 500 height 29
type input "*"
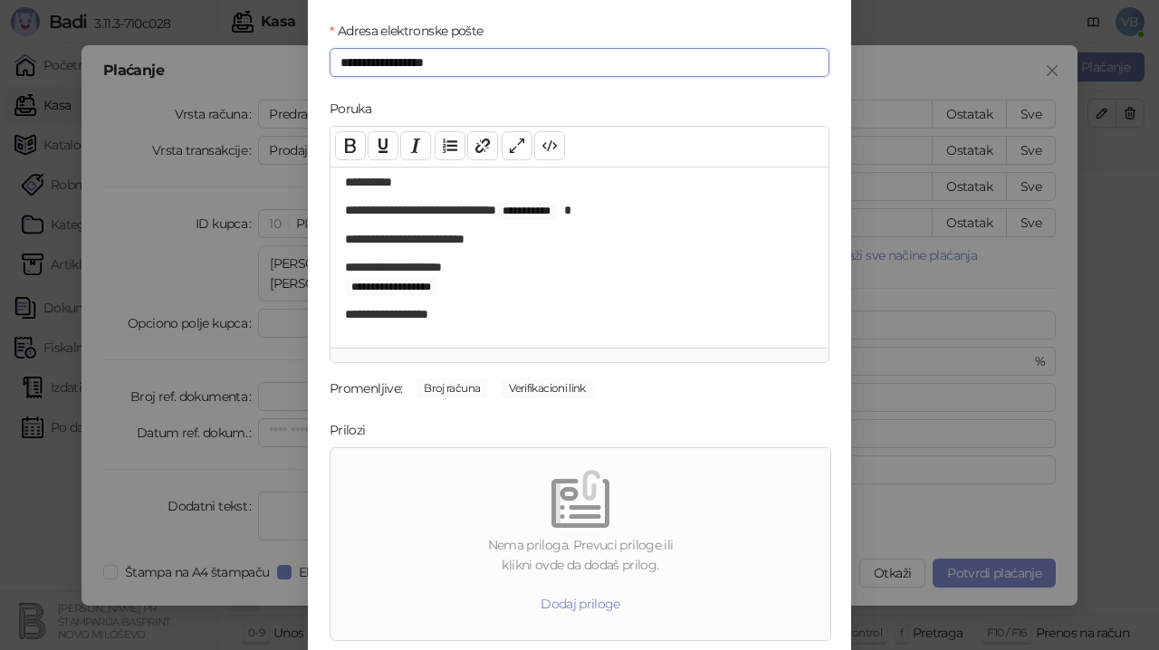
scroll to position [93, 0]
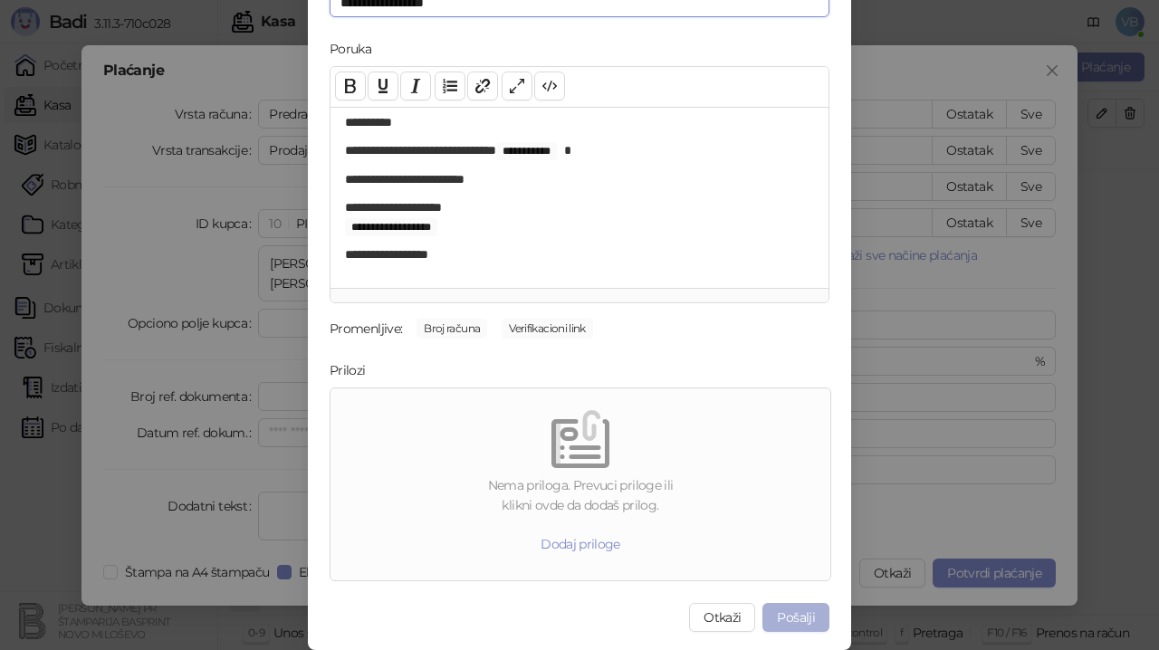
type input "**********"
click at [792, 609] on button "Pošalji" at bounding box center [795, 617] width 67 height 29
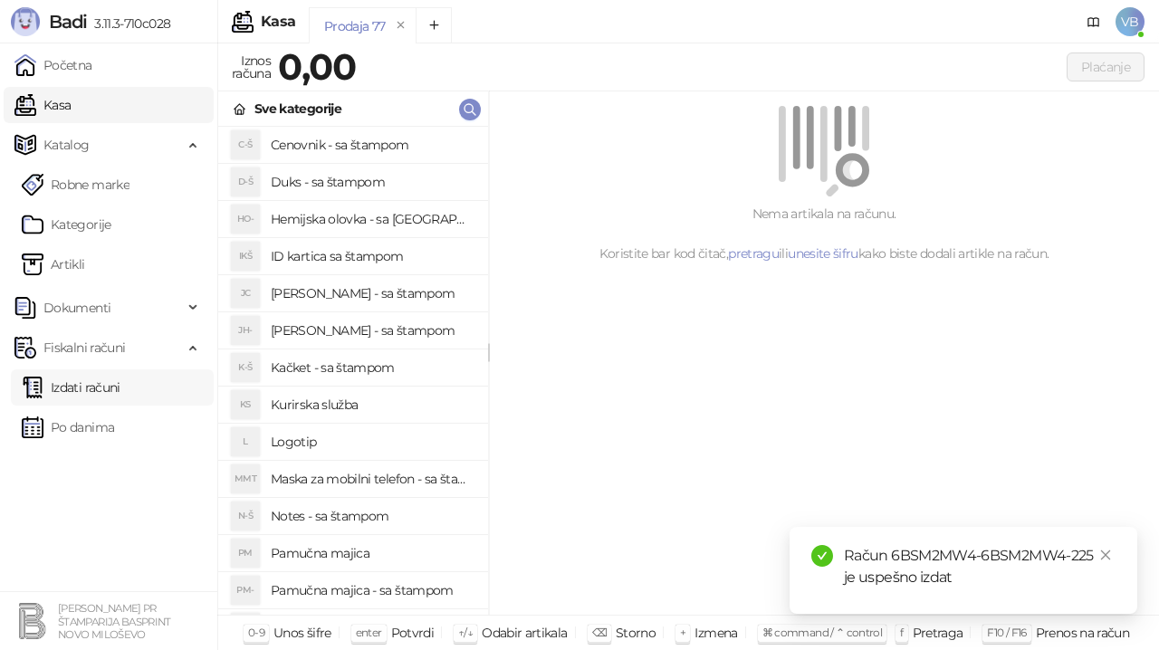
click at [110, 383] on link "Izdati računi" at bounding box center [71, 387] width 99 height 36
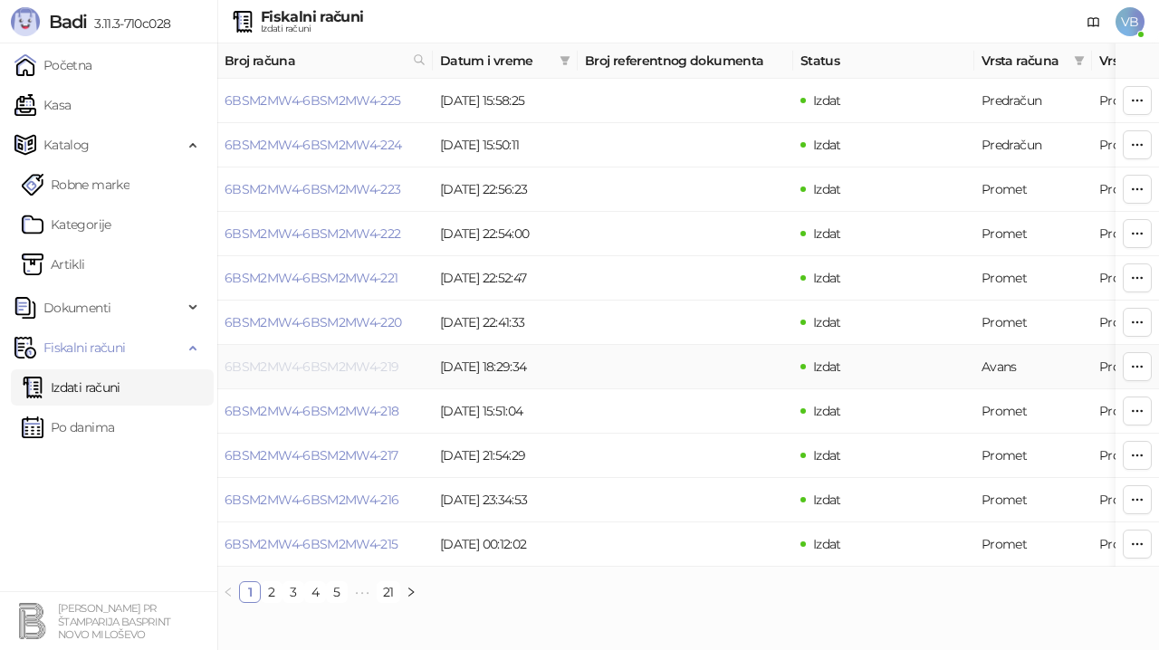
click at [266, 367] on link "6BSM2MW4-6BSM2MW4-219" at bounding box center [312, 367] width 175 height 16
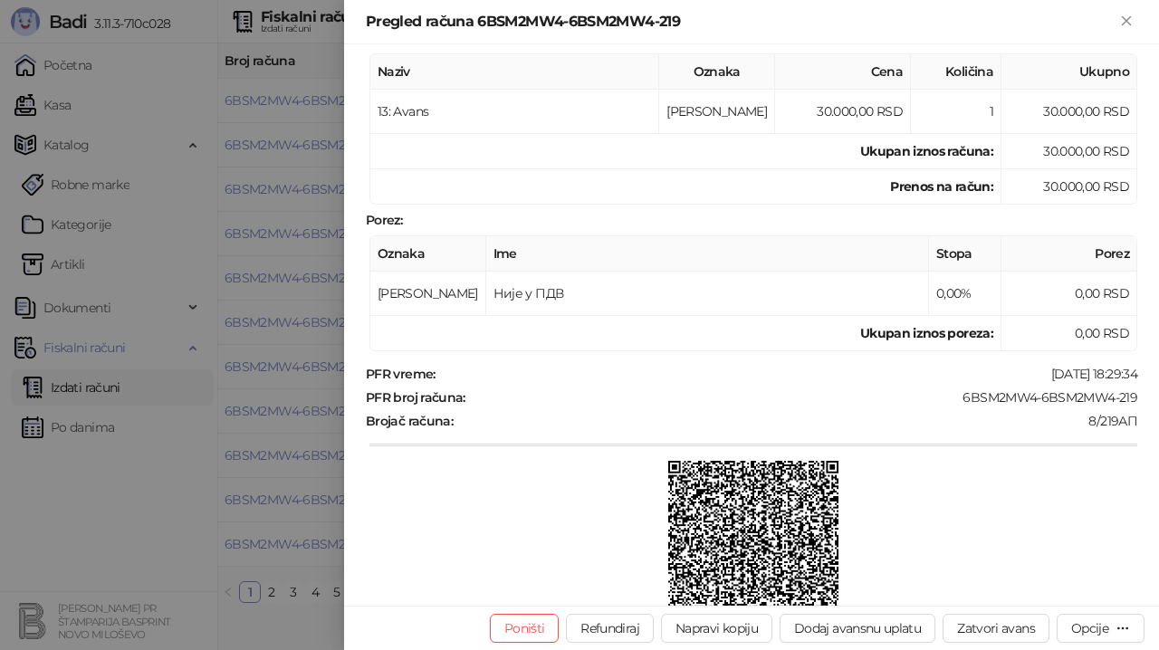
scroll to position [272, 0]
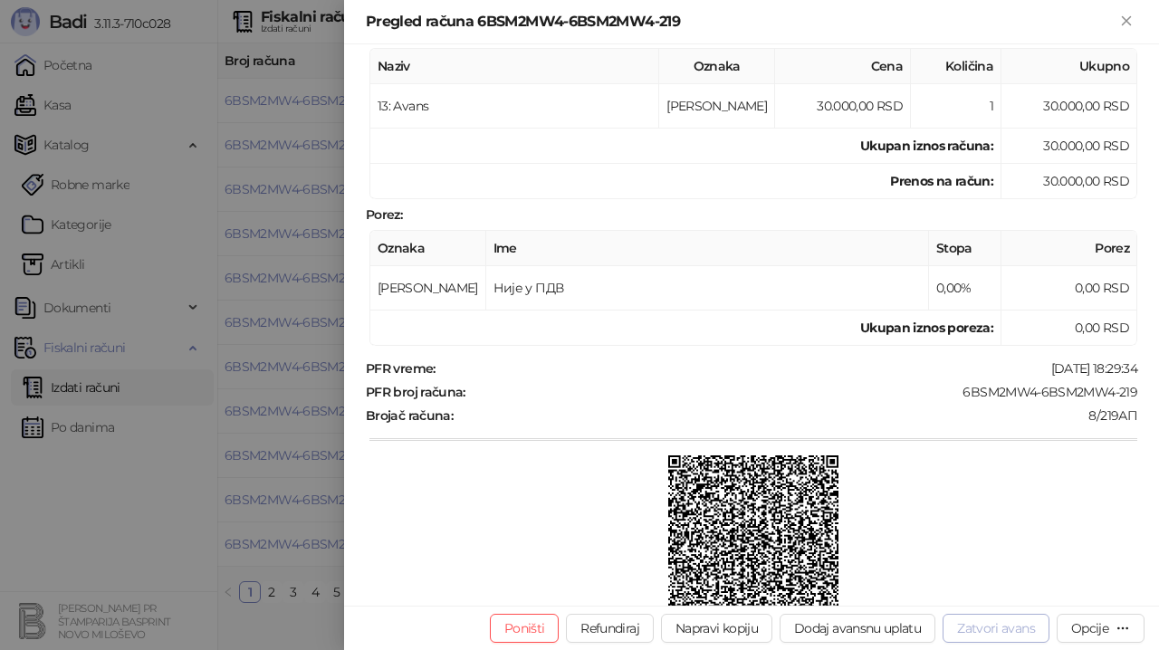
click at [989, 627] on button "Zatvori avans" at bounding box center [996, 628] width 107 height 29
type input "**********"
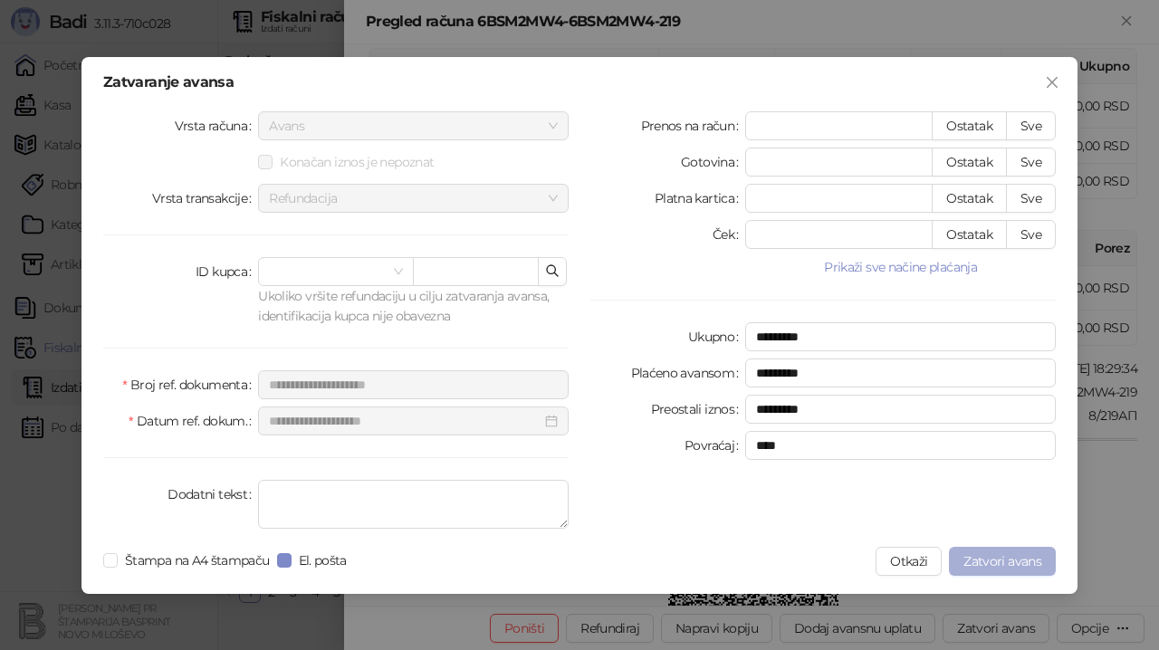
click at [1004, 561] on span "Zatvori avans" at bounding box center [1003, 561] width 78 height 16
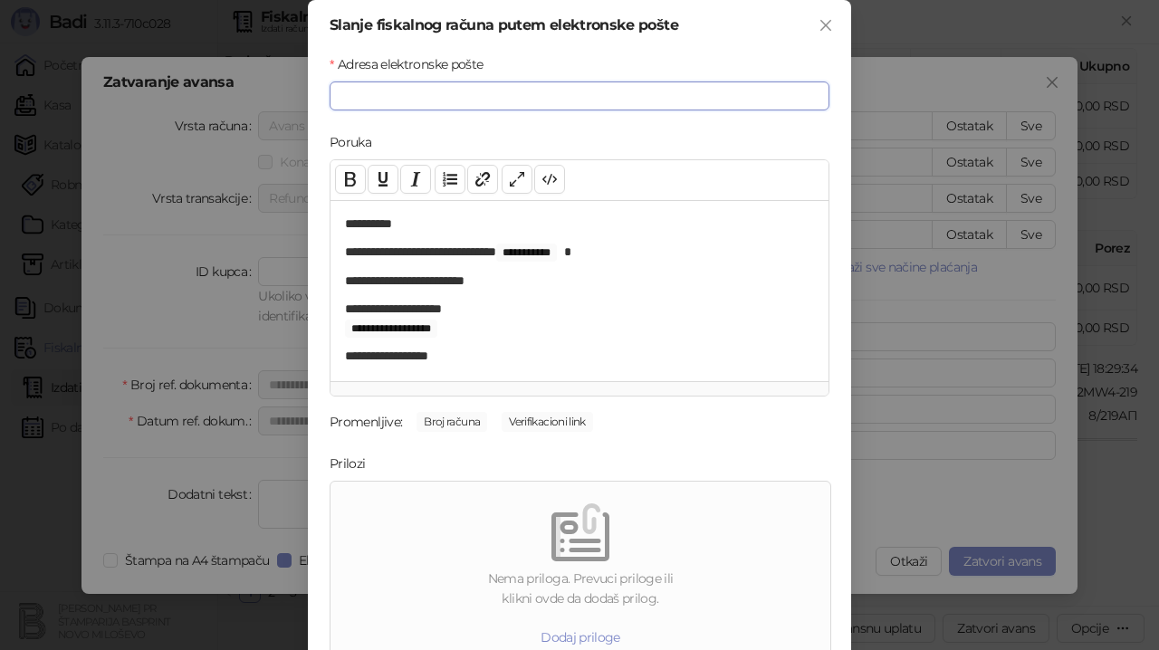
click at [379, 95] on input "Adresa elektronske pošte" at bounding box center [580, 96] width 500 height 29
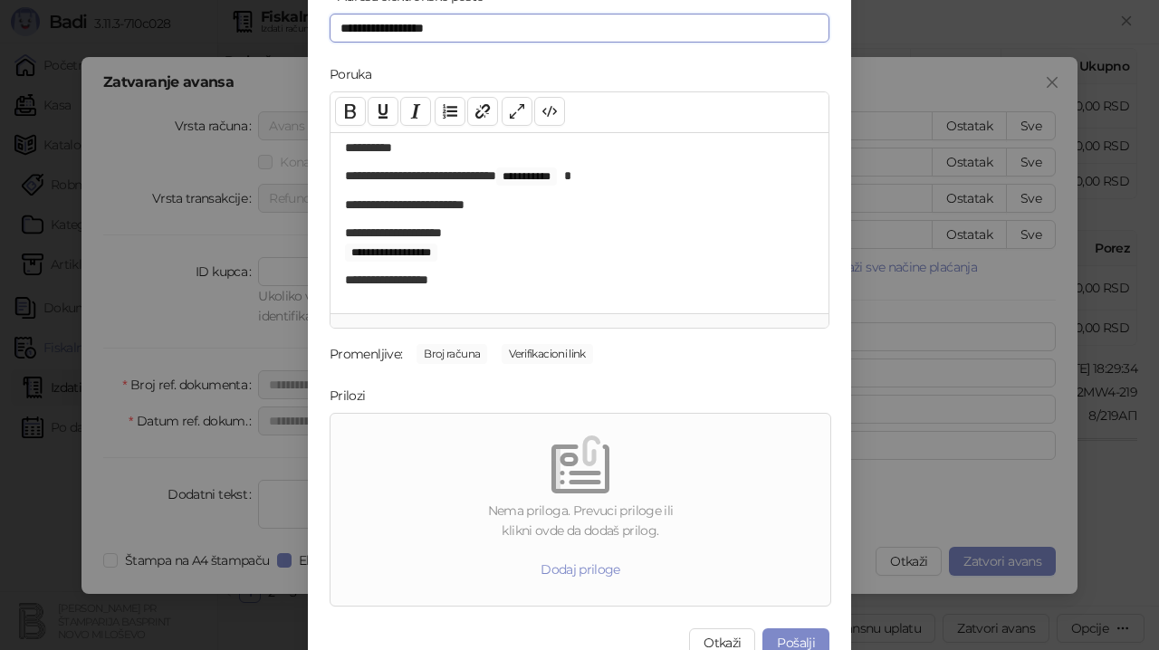
scroll to position [93, 0]
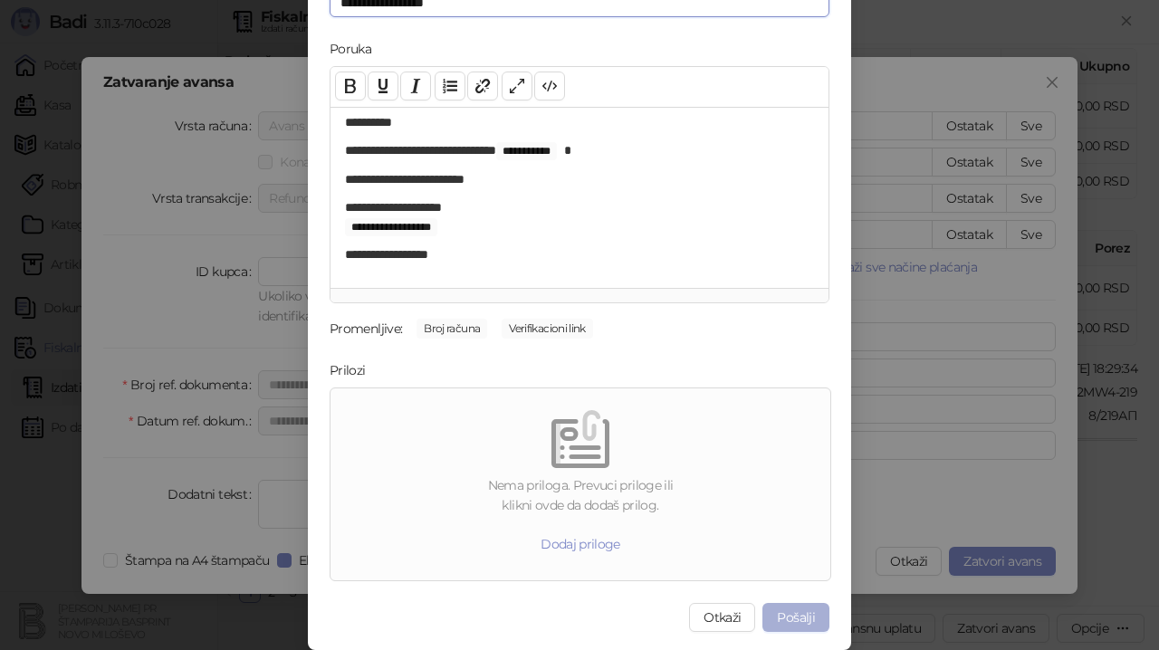
type input "**********"
click at [770, 616] on button "Pošalji" at bounding box center [795, 617] width 67 height 29
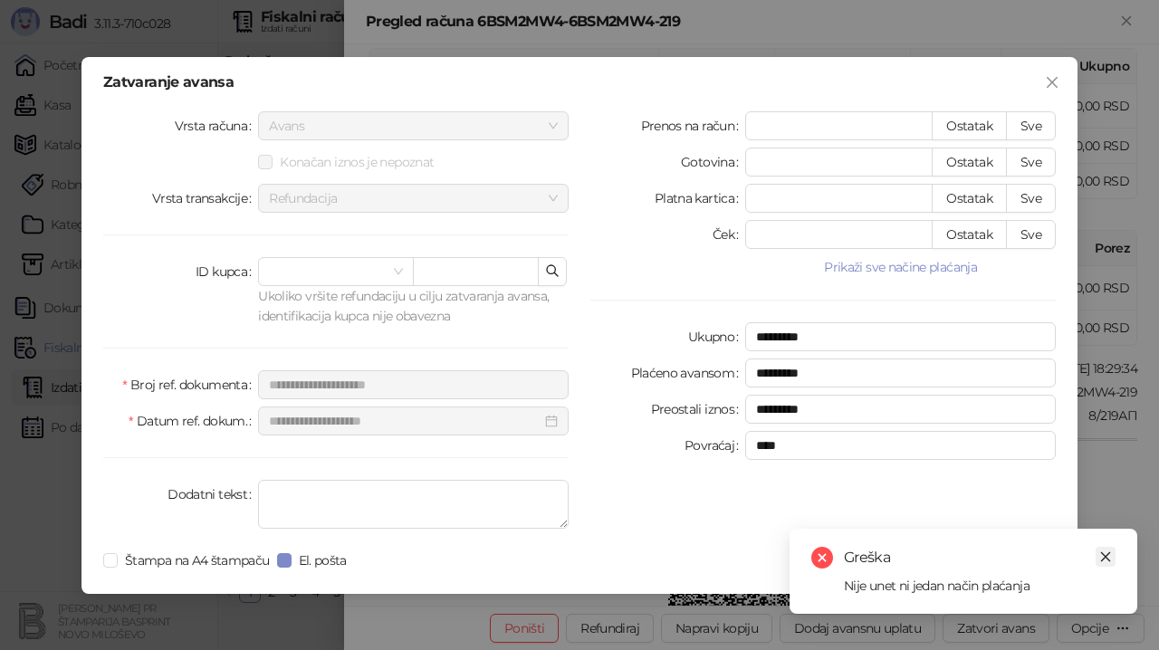
click at [1110, 561] on icon "close" at bounding box center [1105, 557] width 13 height 13
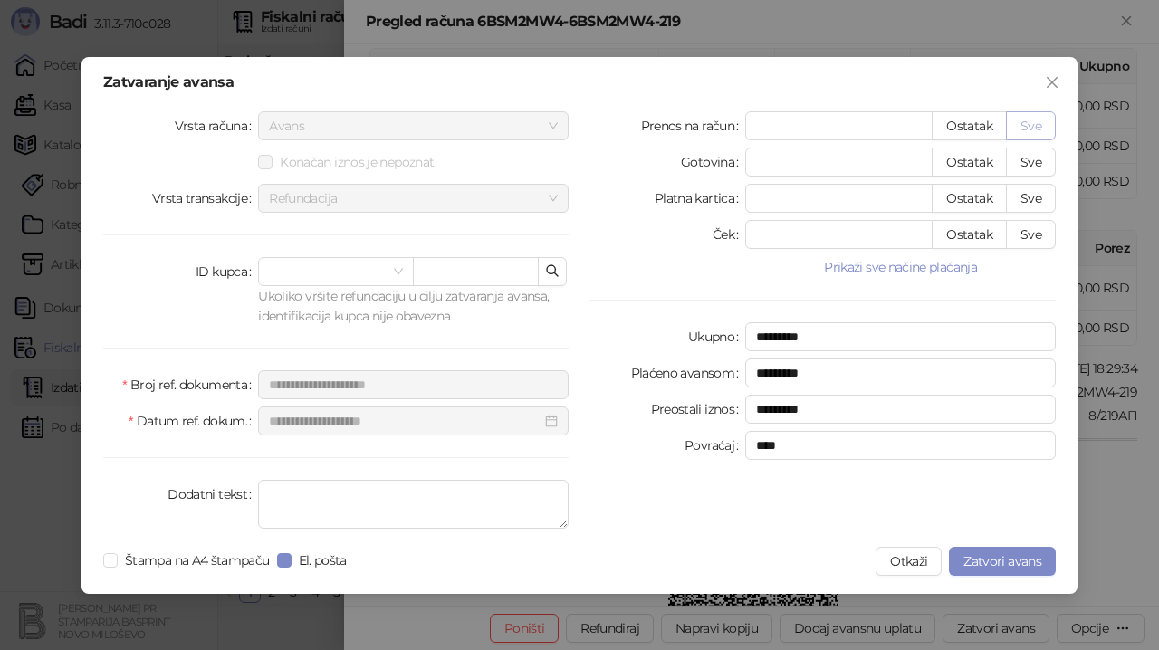
click at [1033, 125] on button "Sve" at bounding box center [1031, 125] width 50 height 29
type input "*****"
type input "****"
click at [988, 564] on span "Zatvori avans" at bounding box center [1003, 561] width 78 height 16
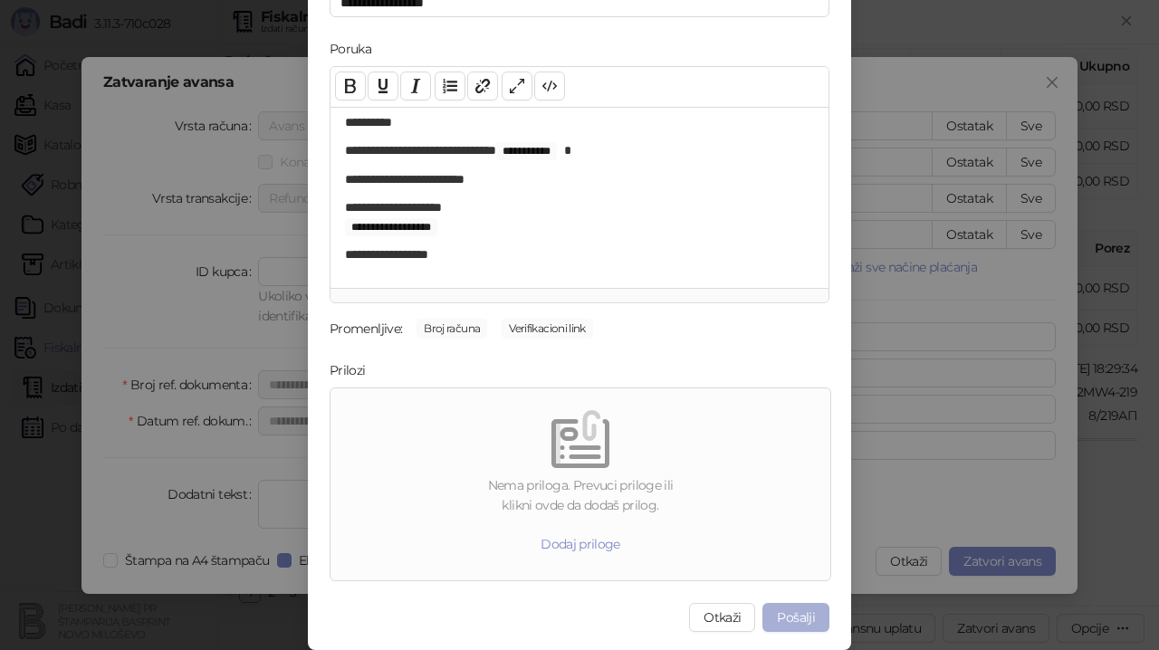
click at [778, 612] on button "Pošalji" at bounding box center [795, 617] width 67 height 29
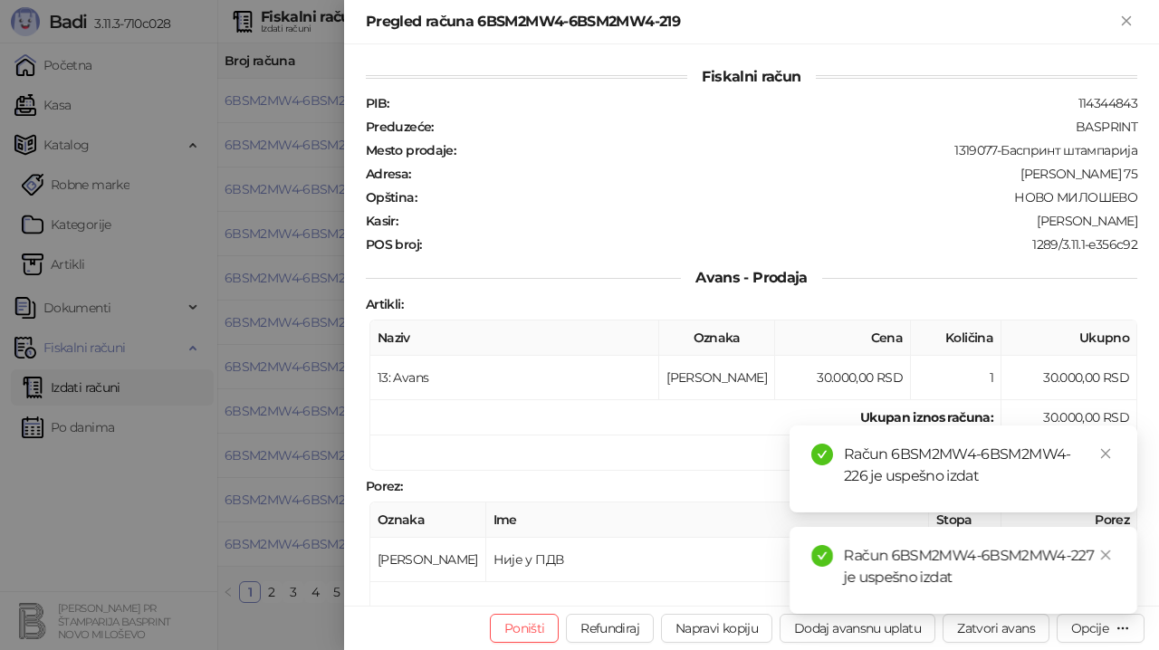
scroll to position [362, 0]
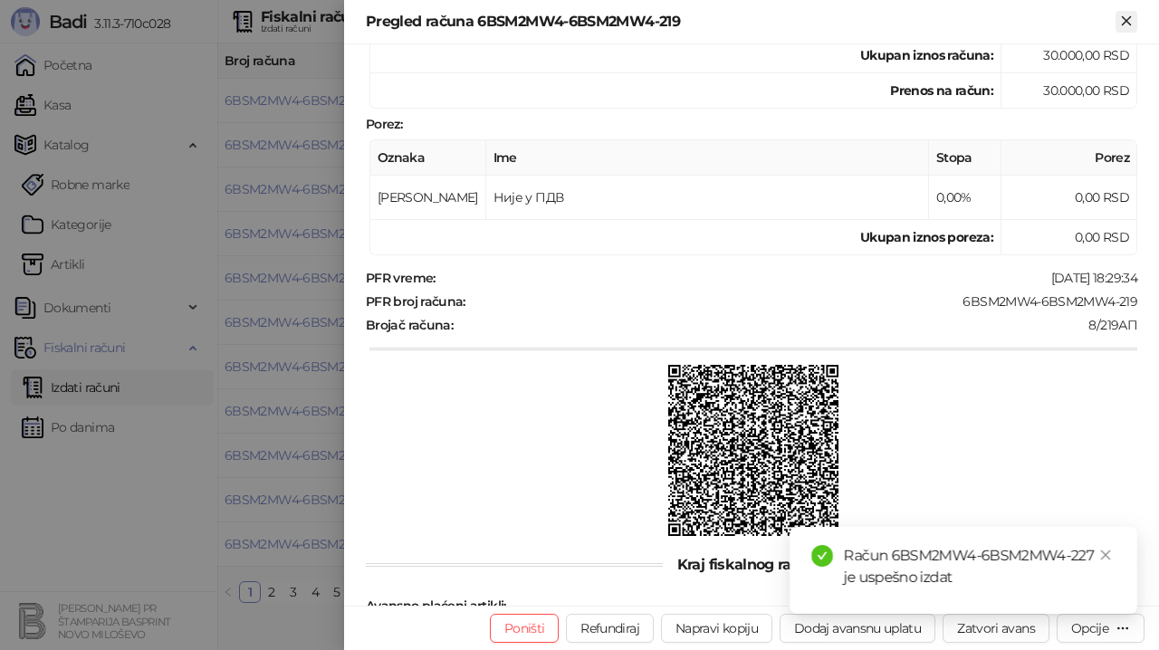
click at [1127, 23] on icon "Zatvori" at bounding box center [1126, 21] width 16 height 16
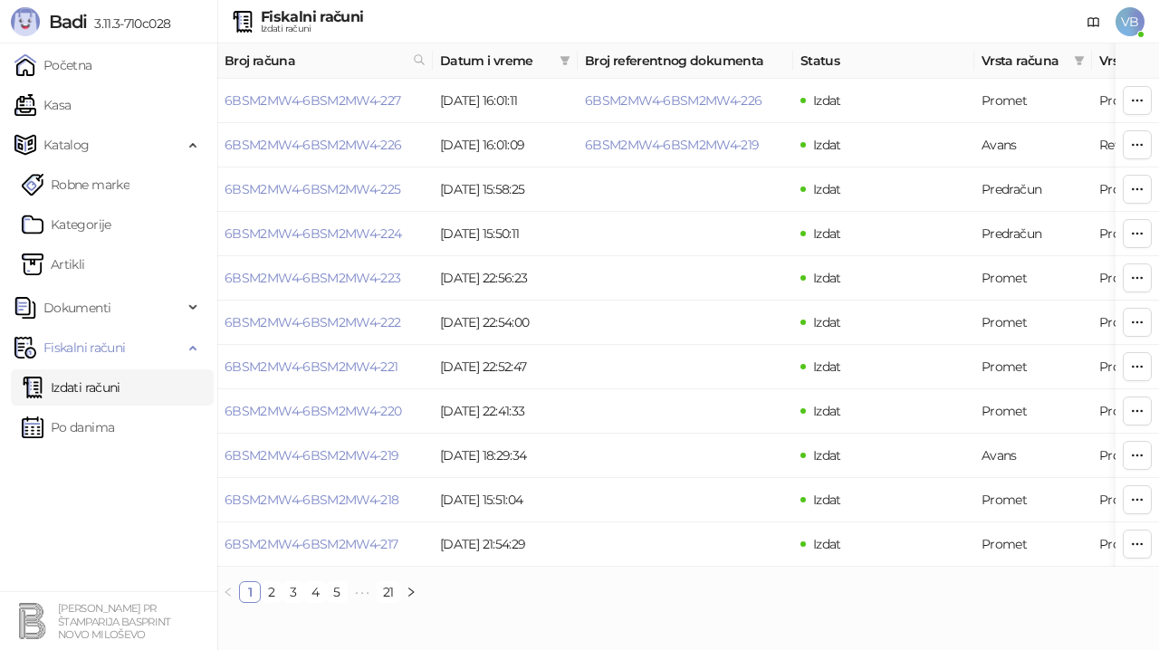
click at [76, 383] on link "Izdati računi" at bounding box center [71, 387] width 99 height 36
click at [483, 94] on td "[DATE] 16:01:11" at bounding box center [505, 101] width 145 height 44
click at [320, 99] on link "6BSM2MW4-6BSM2MW4-227" at bounding box center [313, 100] width 177 height 16
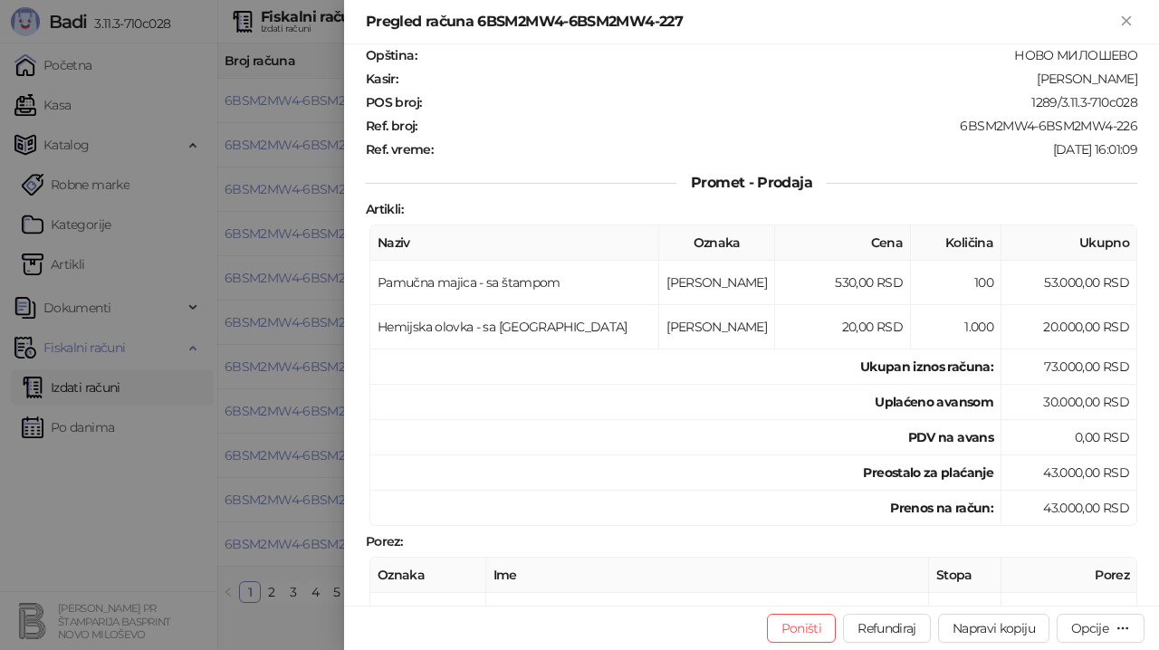
scroll to position [91, 0]
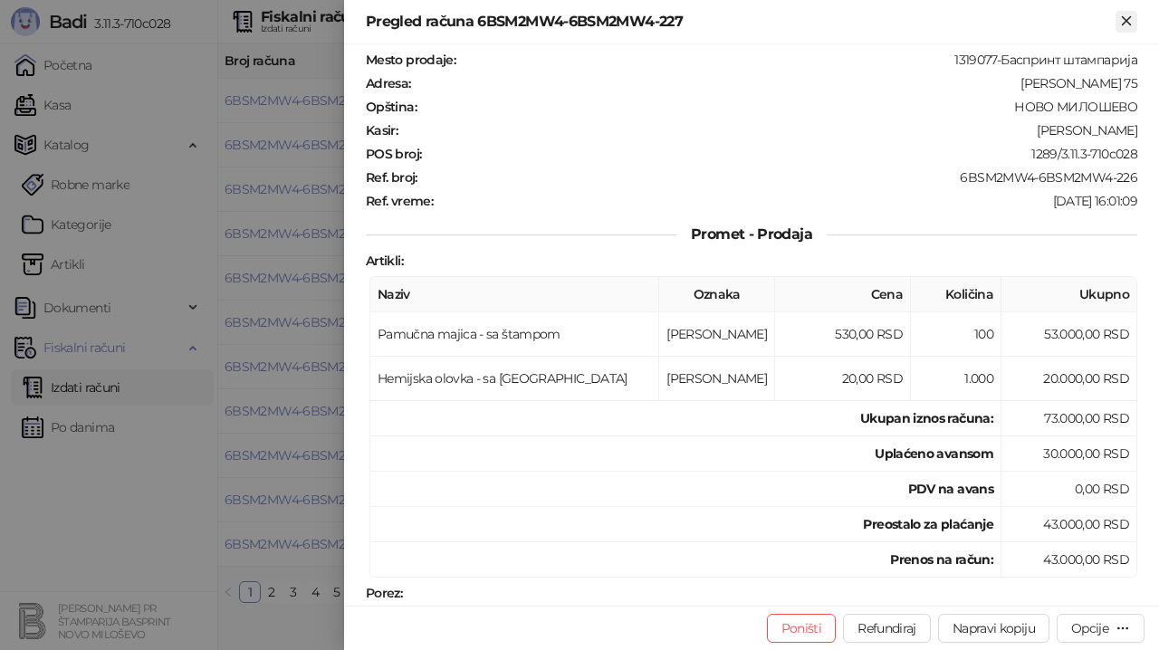
click at [1125, 23] on icon "Zatvori" at bounding box center [1126, 20] width 8 height 8
